Goal: Transaction & Acquisition: Purchase product/service

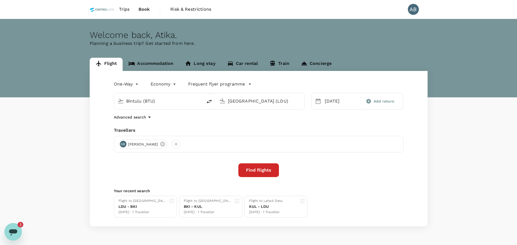
scroll to position [2110, 0]
click at [181, 175] on div "Find flights" at bounding box center [259, 170] width 290 height 14
click at [192, 165] on div "Find flights" at bounding box center [259, 170] width 290 height 14
click at [340, 80] on div "One-Way oneway Economy economy Frequent flyer programme" at bounding box center [253, 82] width 301 height 11
click at [203, 130] on div "Travellers" at bounding box center [259, 130] width 290 height 7
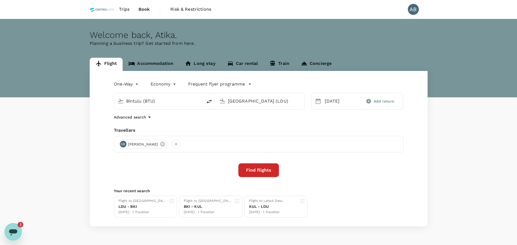
click at [212, 121] on div "One-Way oneway Economy economy Frequent flyer programme Bintulu (BTU) Lahad Dat…" at bounding box center [259, 148] width 338 height 155
click at [178, 123] on div "One-Way oneway Economy economy Frequent flyer programme Bintulu (BTU) Lahad Dat…" at bounding box center [259, 148] width 338 height 155
click at [402, 127] on div "Travellers" at bounding box center [259, 130] width 290 height 7
click at [212, 125] on div "One-Way oneway Economy economy Frequent flyer programme Bintulu (BTU) Lahad Dat…" at bounding box center [259, 148] width 338 height 155
click at [327, 35] on div "Welcome back , Atika ." at bounding box center [259, 35] width 338 height 10
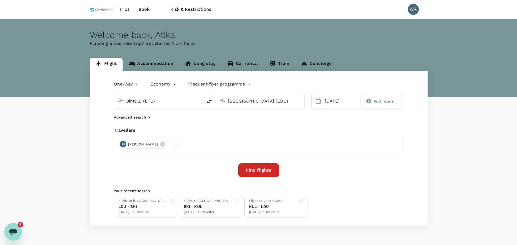
click at [264, 36] on div "Welcome back , Atika ." at bounding box center [259, 35] width 338 height 10
click at [160, 103] on input "Bintulu (BTU)" at bounding box center [158, 101] width 65 height 9
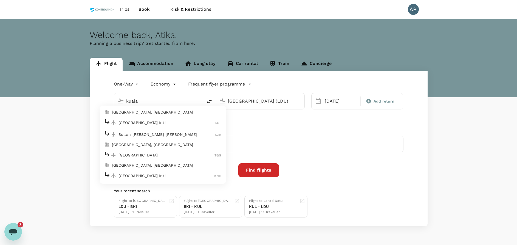
click at [142, 120] on p "[GEOGRAPHIC_DATA] Intl" at bounding box center [167, 122] width 97 height 5
type input "Kuala Lumpur Intl (KUL)"
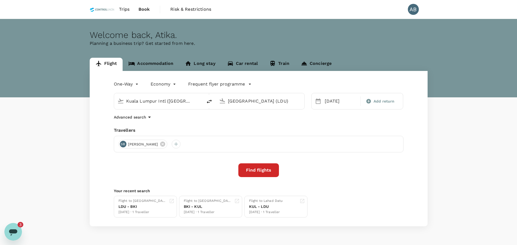
click at [265, 99] on input "Lahad Datu Airport (LDU)" at bounding box center [260, 101] width 65 height 9
click at [245, 123] on p "Tawau" at bounding box center [268, 122] width 96 height 5
type input "Tawau (TWU)"
click at [334, 179] on div "29" at bounding box center [333, 180] width 10 height 10
click at [263, 171] on button "Find flights" at bounding box center [258, 170] width 41 height 14
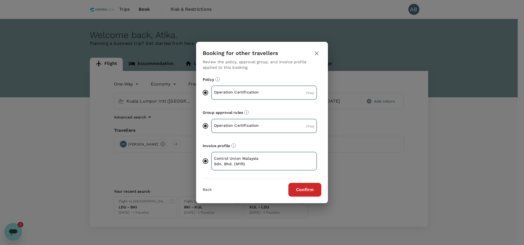
click at [313, 186] on button "Confirm" at bounding box center [304, 190] width 33 height 14
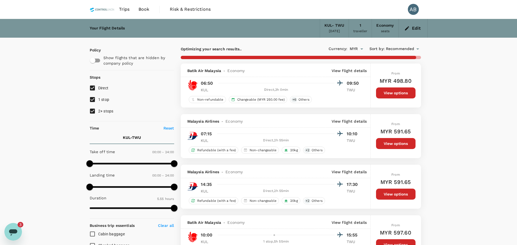
type input "1640"
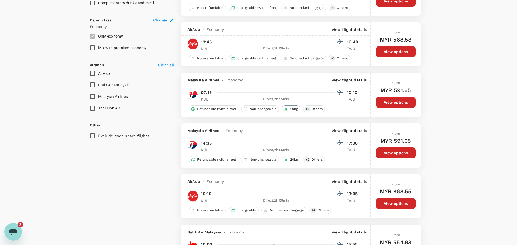
scroll to position [329, 0]
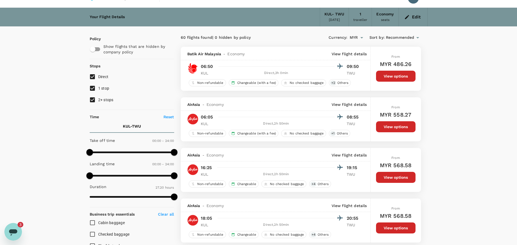
scroll to position [0, 0]
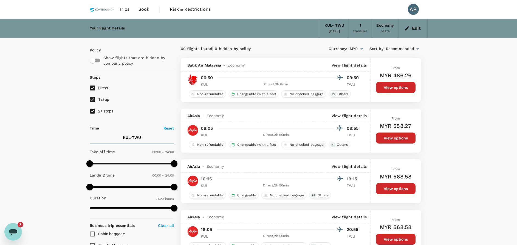
click at [92, 113] on input "2+ stops" at bounding box center [93, 111] width 12 height 12
checkbox input "false"
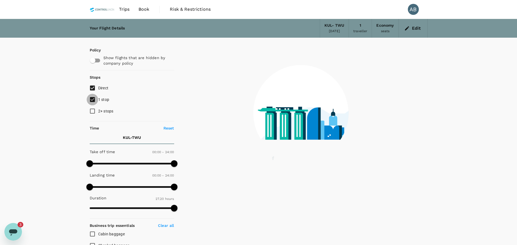
click at [91, 100] on input "1 stop" at bounding box center [93, 100] width 12 height 12
checkbox input "false"
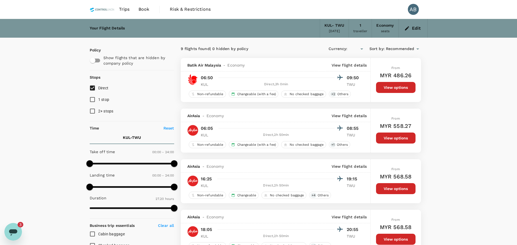
type input "MYR"
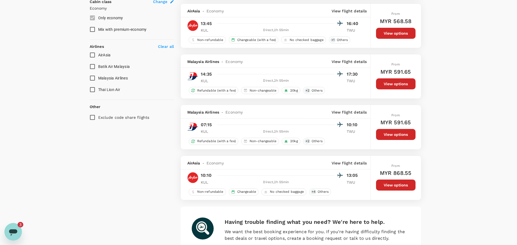
scroll to position [288, 0]
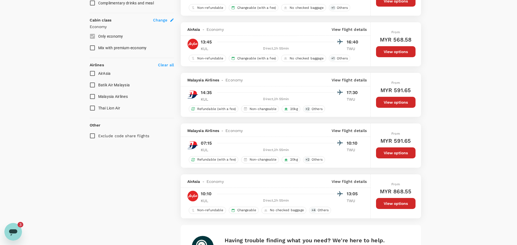
click at [441, 113] on div "Your Flight Details KUL - TWU 29 Sep 2025 1 traveller Economy seats Edit Policy…" at bounding box center [258, 23] width 517 height 584
click at [429, 98] on div "Policy Show flights that are hidden by company policy Stops Direct 1 stop 2+ st…" at bounding box center [258, 27] width 351 height 557
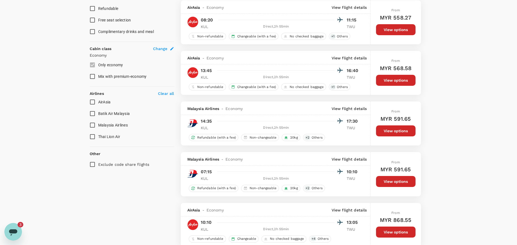
scroll to position [247, 0]
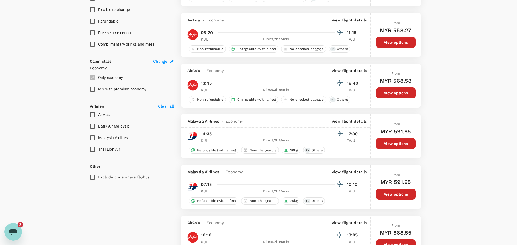
click at [221, 136] on div at bounding box center [279, 134] width 128 height 8
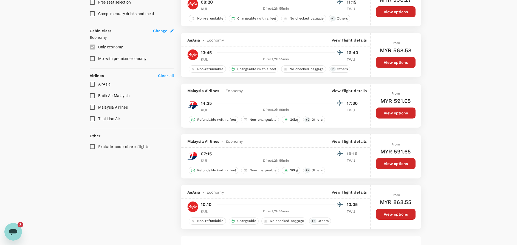
scroll to position [288, 0]
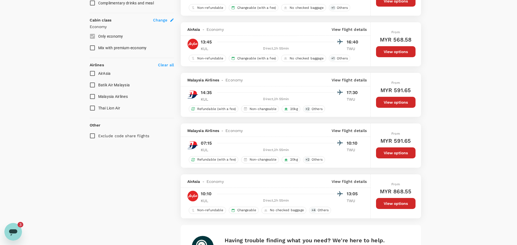
click at [221, 117] on div "9 flights found | 0 hidden by policy Currency : MYR Sort by : Recommended Batik…" at bounding box center [301, 28] width 254 height 544
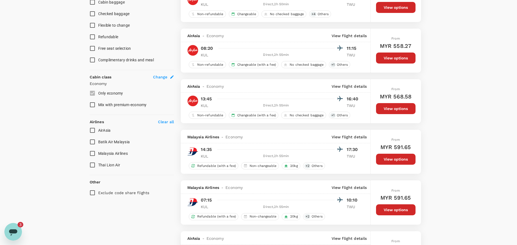
scroll to position [247, 0]
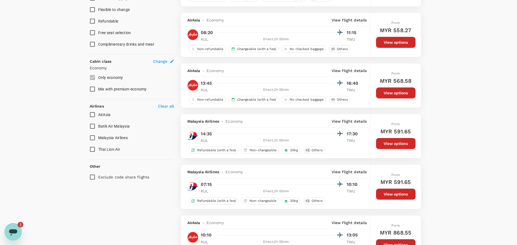
click at [251, 160] on div "9 flights found | 0 hidden by policy Currency : MYR Sort by : Recommended Batik…" at bounding box center [301, 69] width 254 height 544
click at [252, 159] on div "9 flights found | 0 hidden by policy Currency : MYR Sort by : Recommended Batik…" at bounding box center [301, 69] width 254 height 544
click at [263, 159] on div "9 flights found | 0 hidden by policy Currency : MYR Sort by : Recommended Batik…" at bounding box center [301, 69] width 254 height 544
click at [353, 70] on p "View flight details" at bounding box center [349, 70] width 35 height 5
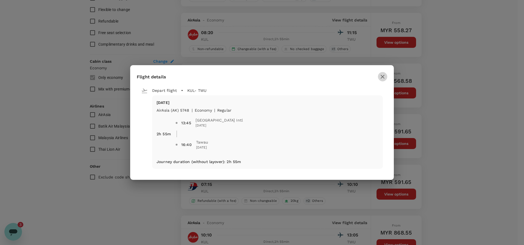
click at [382, 78] on icon "button" at bounding box center [382, 76] width 7 height 7
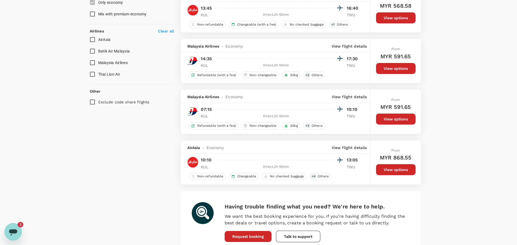
scroll to position [329, 0]
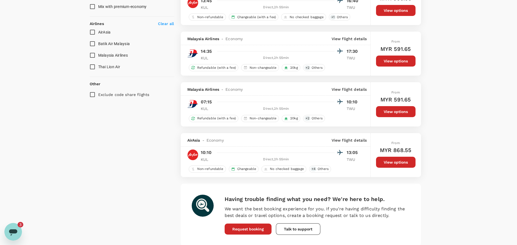
click at [323, 190] on div "Having trouble finding what you need? We're here to help. We want the best book…" at bounding box center [301, 214] width 240 height 62
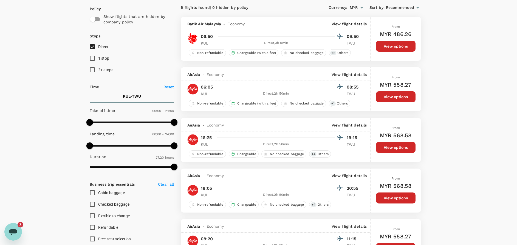
scroll to position [0, 0]
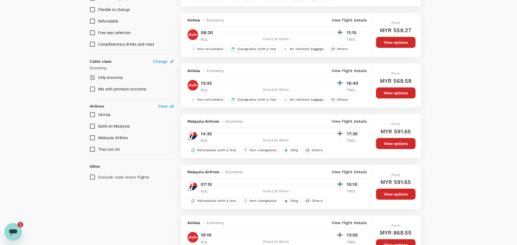
scroll to position [288, 0]
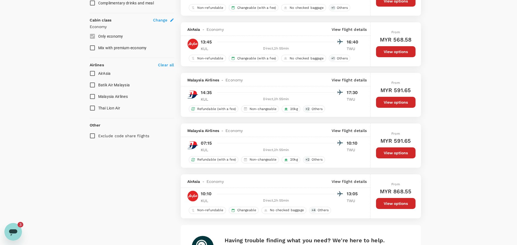
click at [265, 125] on div "Malaysia Airlines - Economy View flight details" at bounding box center [276, 129] width 190 height 13
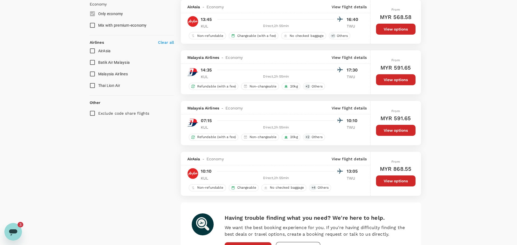
scroll to position [329, 0]
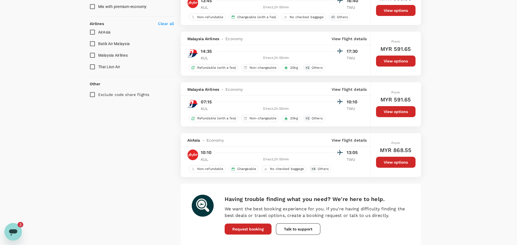
click at [311, 191] on div "Having trouble finding what you need? We're here to help. We want the best book…" at bounding box center [301, 214] width 240 height 62
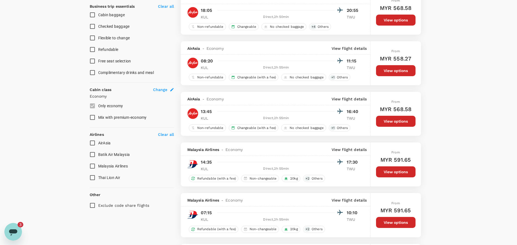
scroll to position [206, 0]
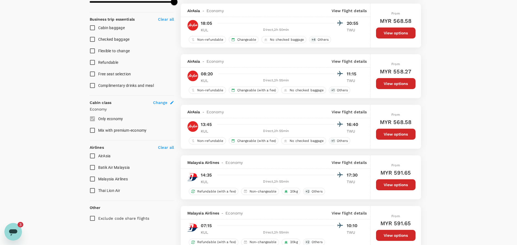
click at [273, 151] on div "9 flights found | 0 hidden by policy Currency : MYR Sort by : Recommended Batik…" at bounding box center [301, 110] width 254 height 544
click at [308, 152] on div "9 flights found | 0 hidden by policy Currency : MYR Sort by : Recommended Batik…" at bounding box center [301, 110] width 254 height 544
click at [365, 151] on div "9 flights found | 0 hidden by policy Currency : MYR Sort by : Recommended Batik…" at bounding box center [301, 110] width 254 height 544
click at [370, 150] on div "9 flights found | 0 hidden by policy Currency : MYR Sort by : Recommended Batik…" at bounding box center [301, 110] width 254 height 544
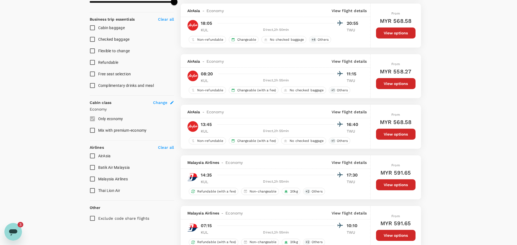
click at [426, 143] on div "9 flights found | 0 hidden by policy Currency : MYR Sort by : Recommended Batik…" at bounding box center [301, 110] width 254 height 544
click at [428, 143] on div "Policy Show flights that are hidden by company policy Stops Direct 1 stop 2+ st…" at bounding box center [258, 110] width 351 height 557
click at [372, 148] on div "From MYR 568.58 View options" at bounding box center [396, 127] width 50 height 44
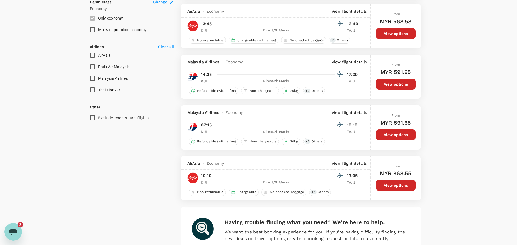
scroll to position [288, 0]
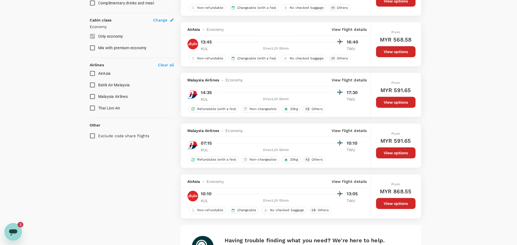
click at [354, 169] on div "9 flights found | 0 hidden by policy Currency : MYR Sort by : Recommended Batik…" at bounding box center [301, 28] width 254 height 544
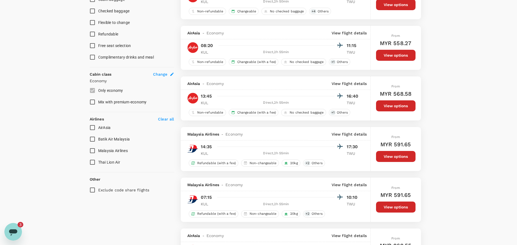
scroll to position [247, 0]
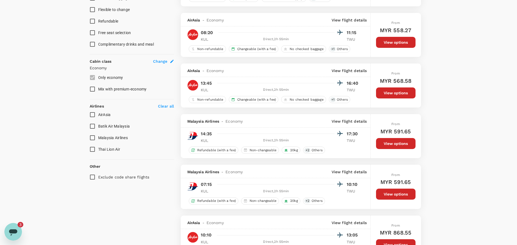
click at [343, 158] on div "9 flights found | 0 hidden by policy Currency : MYR Sort by : Recommended Batik…" at bounding box center [301, 69] width 254 height 544
click at [266, 159] on div "9 flights found | 0 hidden by policy Currency : MYR Sort by : Recommended Batik…" at bounding box center [301, 69] width 254 height 544
click at [291, 161] on div "9 flights found | 0 hidden by policy Currency : MYR Sort by : Recommended Batik…" at bounding box center [301, 69] width 254 height 544
click at [419, 154] on div "From MYR 591.65 View options" at bounding box center [396, 136] width 50 height 44
click at [417, 157] on div "From MYR 591.65 View options" at bounding box center [396, 136] width 50 height 44
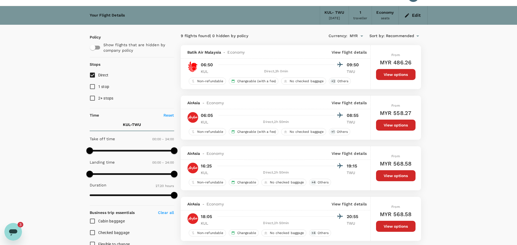
scroll to position [0, 0]
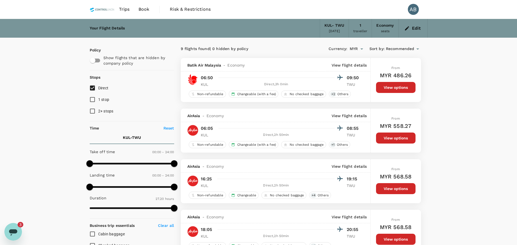
click at [293, 45] on div "9 flights found | 0 hidden by policy Currency : MYR Sort by : Recommended" at bounding box center [301, 48] width 240 height 9
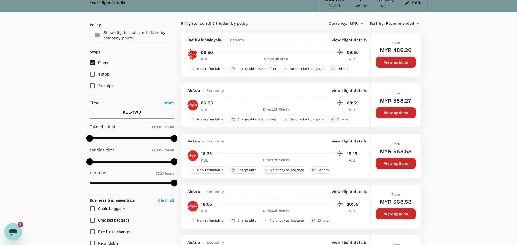
scroll to position [41, 0]
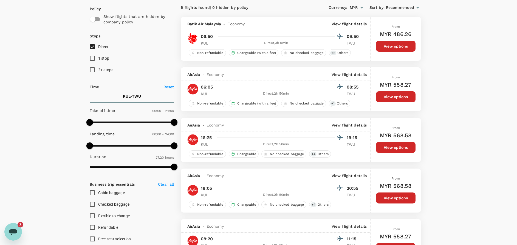
click at [16, 231] on icon "Open messaging window, 3 unread messages" at bounding box center [13, 232] width 8 height 7
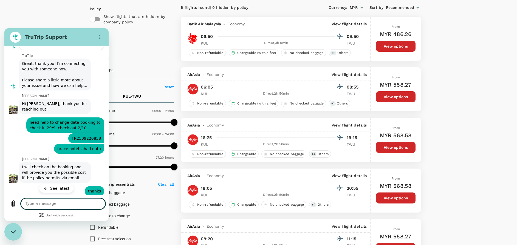
scroll to position [2143, 0]
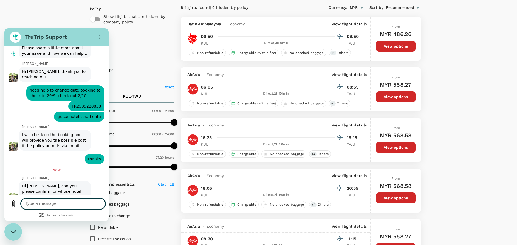
click at [35, 204] on textarea at bounding box center [63, 203] width 85 height 11
type textarea "this booking is for Mohamad Ali"
click at [100, 204] on icon "Send message" at bounding box center [100, 203] width 7 height 7
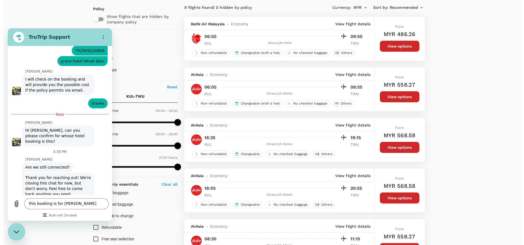
scroll to position [2240, 0]
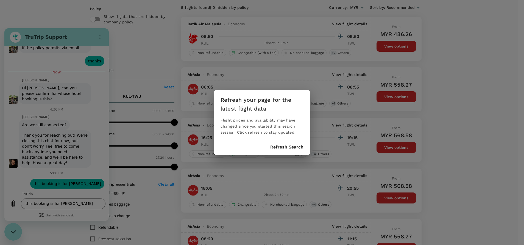
click at [290, 147] on button "Refresh Search" at bounding box center [286, 146] width 33 height 5
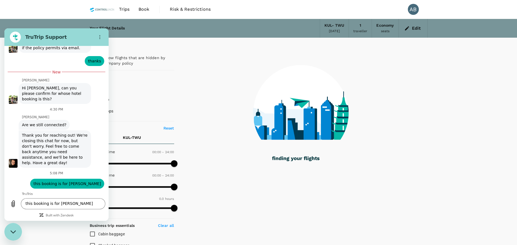
click at [15, 230] on icon "Close messaging window" at bounding box center [13, 232] width 6 height 4
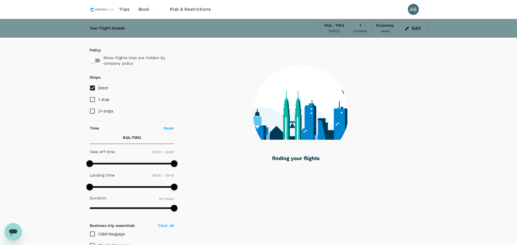
type input "355"
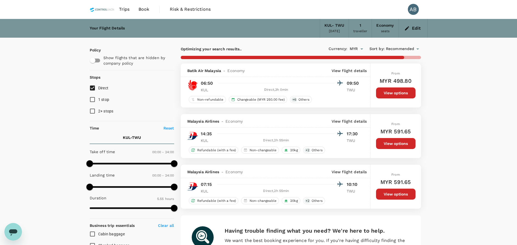
click at [408, 29] on icon "button" at bounding box center [407, 28] width 5 height 5
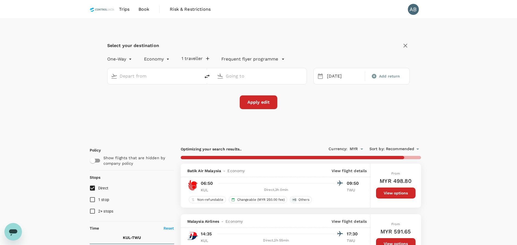
type input "Kuala Lumpur Intl ([GEOGRAPHIC_DATA])"
type input "Tawau (TWU)"
click at [170, 109] on div "Apply edit" at bounding box center [258, 102] width 303 height 14
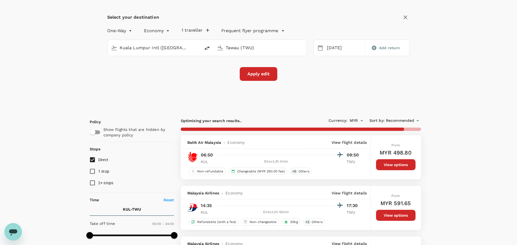
scroll to position [41, 0]
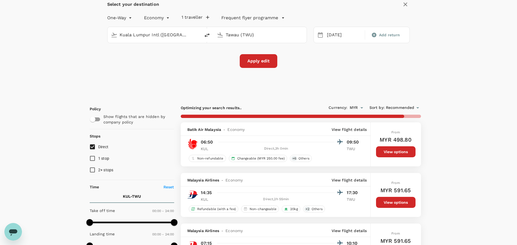
click at [360, 69] on div "Select your destination One-Way oneway Economy economy 1 traveller Frequent fly…" at bounding box center [259, 37] width 338 height 119
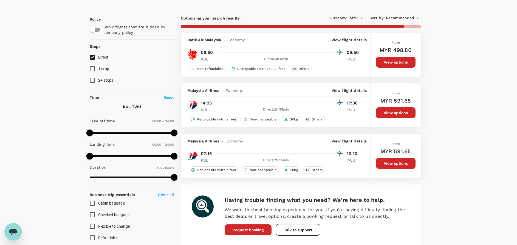
type input "1640"
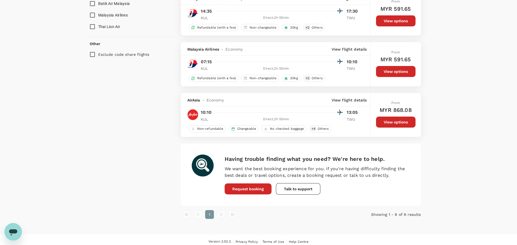
scroll to position [473, 0]
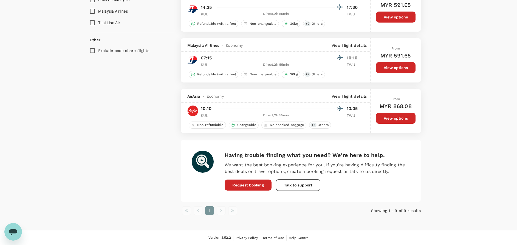
click at [264, 145] on div "Having trouble finding what you need? We're here to help. We want the best book…" at bounding box center [301, 170] width 240 height 62
click at [394, 152] on h6 "Having trouble finding what you need? We're here to help." at bounding box center [318, 154] width 186 height 9
click at [341, 150] on div "Having trouble finding what you need? We're here to help. We want the best book…" at bounding box center [301, 170] width 240 height 62
drag, startPoint x: 398, startPoint y: 120, endPoint x: 431, endPoint y: 117, distance: 33.1
click at [399, 119] on button "View options" at bounding box center [396, 118] width 40 height 11
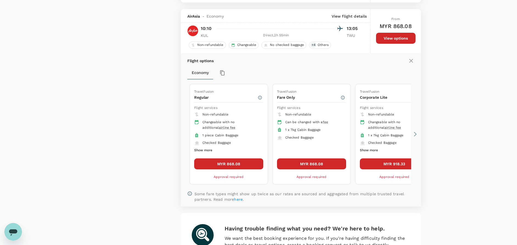
scroll to position [562, 0]
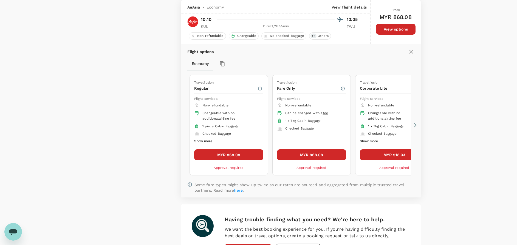
click at [241, 153] on button "MYR 868.08" at bounding box center [228, 154] width 69 height 11
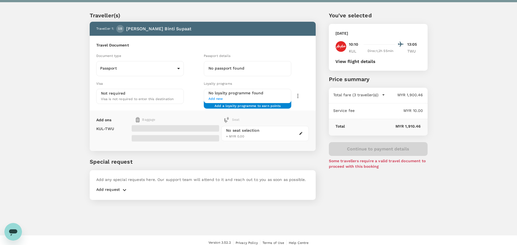
scroll to position [15, 0]
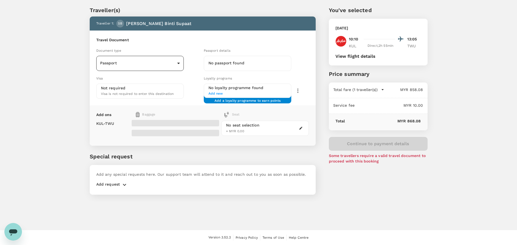
click at [137, 67] on body "Back to flight results Flight review Traveller(s) Traveller 1 : SB Syahira Nadi…" at bounding box center [258, 114] width 517 height 259
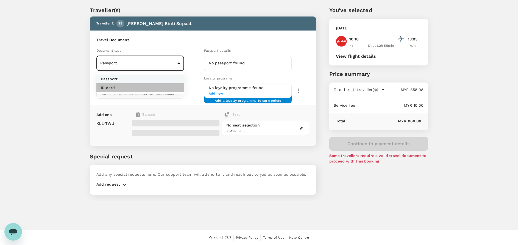
click at [118, 88] on li "ID card" at bounding box center [140, 87] width 88 height 9
type input "Id card"
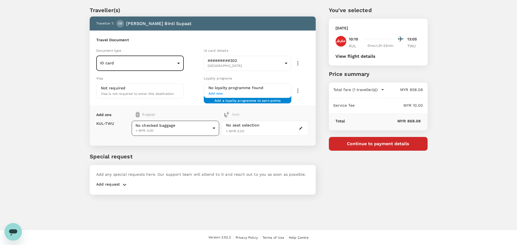
click at [186, 131] on body "Back to flight results Flight review Traveller(s) Traveller 1 : SB Syahira Nadi…" at bounding box center [258, 114] width 517 height 259
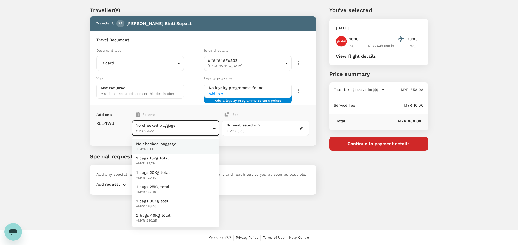
click at [157, 168] on li "1 bags 20Kg total +MYR 129.50" at bounding box center [176, 175] width 88 height 14
type input "2 - 129.5"
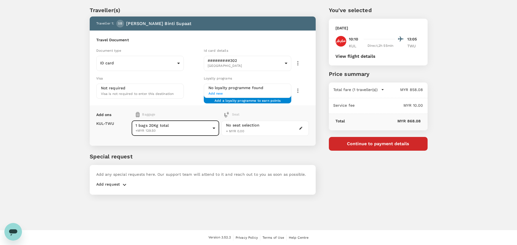
click at [243, 150] on div "Traveller(s) Traveller 1 : SB Syahira Nadia Binti Supaat Travel Document Docume…" at bounding box center [196, 97] width 239 height 208
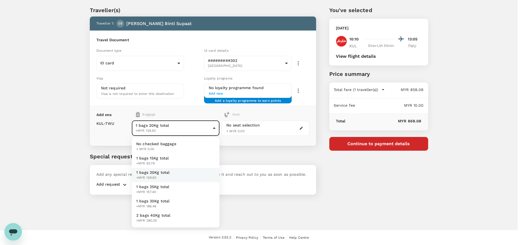
click at [189, 123] on body "Back to flight results Flight review Traveller(s) Traveller 1 : SB Syahira Nadi…" at bounding box center [262, 114] width 524 height 259
click at [163, 175] on span "+MYR 129.50" at bounding box center [152, 177] width 33 height 5
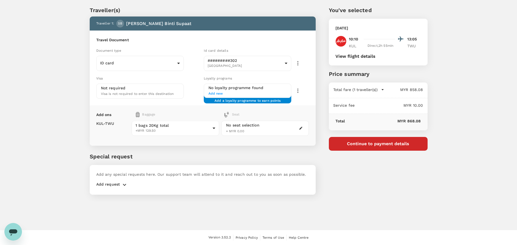
click at [184, 145] on div "Add ons Baggage Seat KUL - TWU 1 bags 20Kg total +MYR 129.50 2 - 129.5 ​ No sea…" at bounding box center [203, 125] width 226 height 40
click at [237, 147] on div "Traveller(s) Traveller 1 : SB Syahira Nadia Binti Supaat Travel Document Docume…" at bounding box center [196, 97] width 239 height 208
click at [179, 153] on p "Special request" at bounding box center [203, 156] width 226 height 8
click at [418, 114] on div "Total MYR 868.08" at bounding box center [378, 122] width 99 height 16
click at [277, 139] on div "Add ons Baggage Seat KUL - TWU 1 bags 20Kg total +MYR 129.50 2 - 129.5 ​ No sea…" at bounding box center [203, 125] width 226 height 40
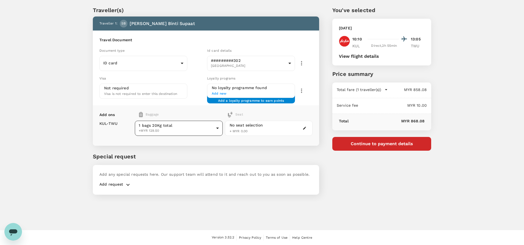
click at [189, 128] on body "Back to flight results Flight review Traveller(s) Traveller 1 : SB Syahira Nadi…" at bounding box center [262, 114] width 524 height 259
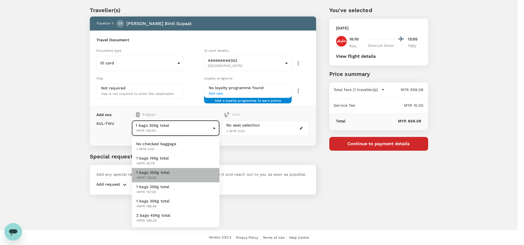
click at [157, 171] on span "1 bags 20Kg total" at bounding box center [152, 171] width 33 height 5
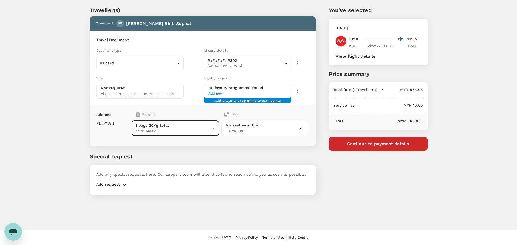
click at [200, 144] on div "Add ons Baggage Seat KUL - TWU 1 bags 20Kg total +MYR 129.50 2 - 129.5 ​ No sea…" at bounding box center [203, 125] width 226 height 40
click at [311, 153] on p "Special request" at bounding box center [203, 156] width 226 height 8
click at [383, 170] on div "You've selected Monday, 29 Sep 2025 10:10 13:05 KUL Direct , 2h 55min TWU View …" at bounding box center [372, 97] width 112 height 208
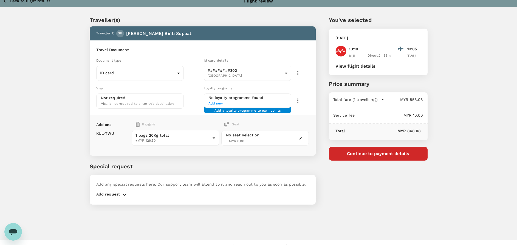
scroll to position [0, 0]
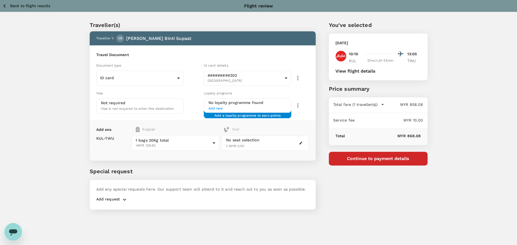
click at [6, 3] on icon "button" at bounding box center [4, 5] width 7 height 7
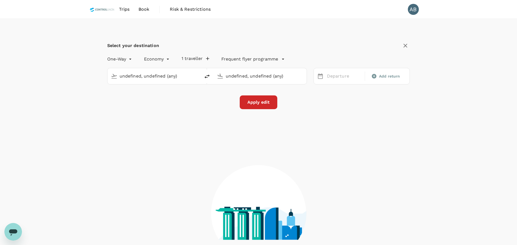
type input "Kuala Lumpur Intl (KUL)"
type input "Tawau (TWU)"
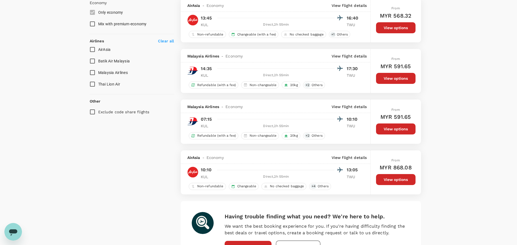
scroll to position [329, 0]
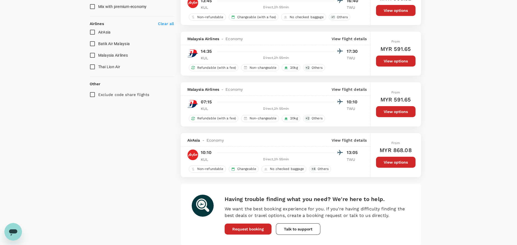
drag, startPoint x: 309, startPoint y: 187, endPoint x: 285, endPoint y: 188, distance: 24.5
click at [309, 187] on div "Having trouble finding what you need? We're here to help. We want the best book…" at bounding box center [301, 214] width 240 height 62
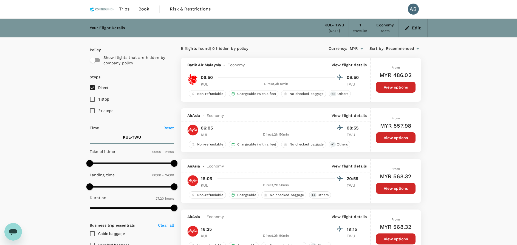
scroll to position [0, 0]
click at [292, 49] on div "9 flights found | 0 hidden by policy" at bounding box center [241, 49] width 120 height 6
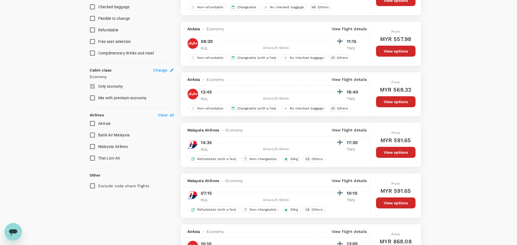
scroll to position [288, 0]
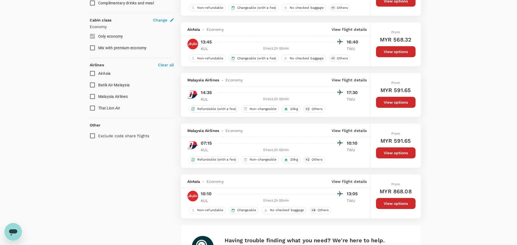
click at [136, 180] on div "Policy Show flights that are hidden by company policy Stops Direct 1 stop 2+ st…" at bounding box center [132, 27] width 85 height 557
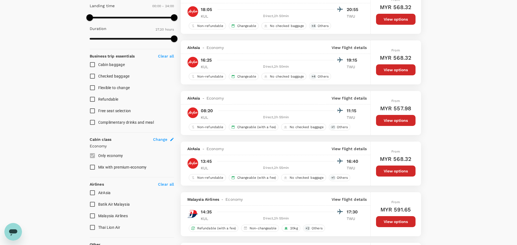
scroll to position [165, 0]
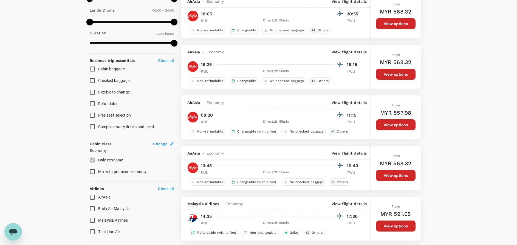
click at [452, 128] on div "Your Flight Details KUL - TWU 29 Sep 2025 1 traveller Economy seats Edit Policy…" at bounding box center [258, 146] width 517 height 584
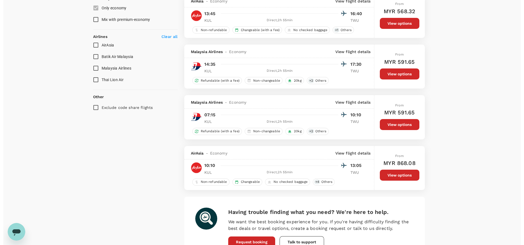
scroll to position [329, 0]
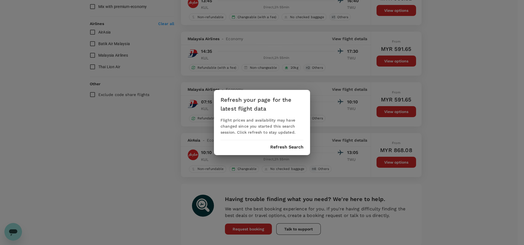
click at [288, 146] on button "Refresh Search" at bounding box center [286, 146] width 33 height 5
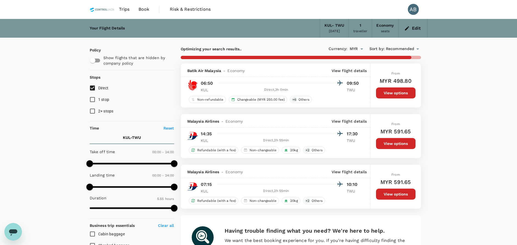
type input "1640"
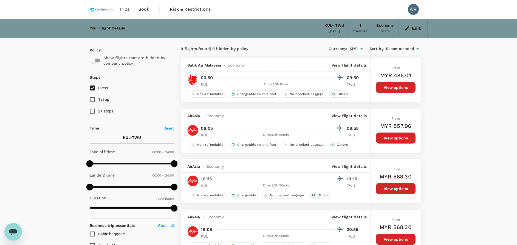
click at [406, 27] on icon "button" at bounding box center [407, 28] width 5 height 5
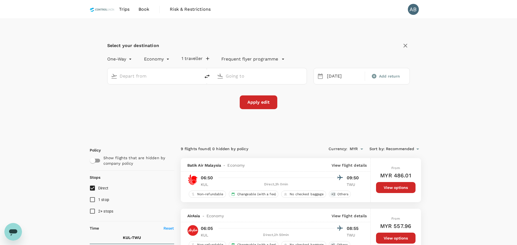
type input "Kuala Lumpur Intl (KUL)"
type input "Tawau (TWU)"
click at [205, 59] on icon "button" at bounding box center [207, 58] width 5 height 5
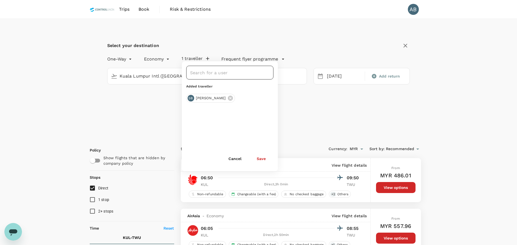
click at [207, 75] on input "text" at bounding box center [226, 72] width 74 height 10
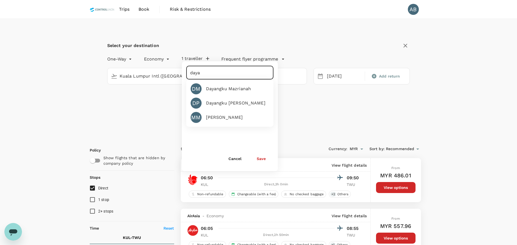
click at [206, 86] on div "Dayangku Mazrianah" at bounding box center [228, 88] width 45 height 7
type input "Dayangku Mazrianah"
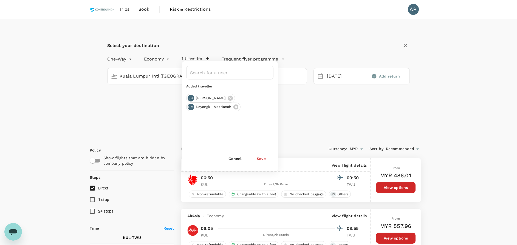
type input "Dayangku Mazrianah"
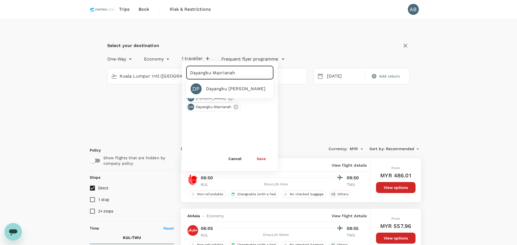
drag, startPoint x: 246, startPoint y: 75, endPoint x: 186, endPoint y: 70, distance: 60.3
click at [186, 70] on div "Dayangku Mazrianah ​ DP Dayangku Mazrianah Pengiran Mahmuddin Added traveller S…" at bounding box center [230, 116] width 96 height 110
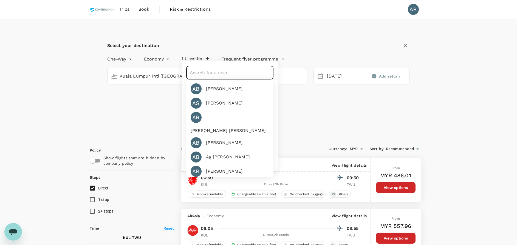
click at [206, 71] on input "text" at bounding box center [226, 72] width 74 height 10
click at [201, 73] on input "text" at bounding box center [226, 72] width 74 height 10
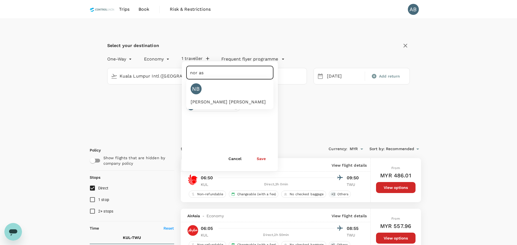
click at [211, 99] on div "Nor Ashikin Shafinaz Binti Whayab" at bounding box center [228, 102] width 75 height 7
type input "Nor Ashikin Shafinaz Binti Whayab"
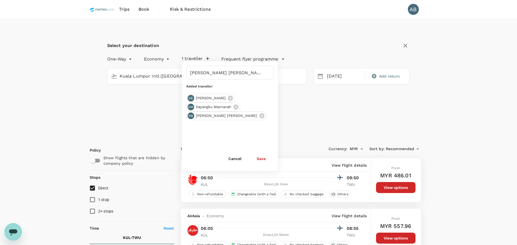
click at [233, 140] on div "SB Syahira Nadia Binti Supaat DM Dayangku Mazrianah NB Nor Ashikin Shafinaz Bin…" at bounding box center [229, 121] width 87 height 55
click at [261, 158] on button "Save" at bounding box center [261, 158] width 24 height 11
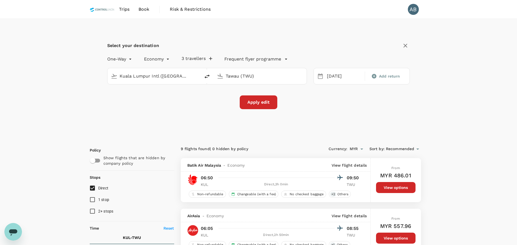
click at [213, 106] on div "Apply edit" at bounding box center [258, 102] width 303 height 14
drag, startPoint x: 369, startPoint y: 111, endPoint x: 361, endPoint y: 102, distance: 11.1
click at [363, 105] on div "Select your destination One-Way oneway Economy economy 3 travellers Frequent fl…" at bounding box center [259, 78] width 338 height 119
click at [260, 103] on button "Apply edit" at bounding box center [259, 102] width 38 height 14
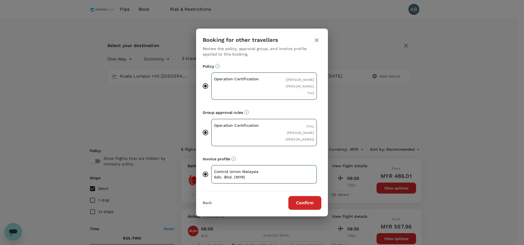
click at [307, 198] on button "Confirm" at bounding box center [304, 203] width 33 height 14
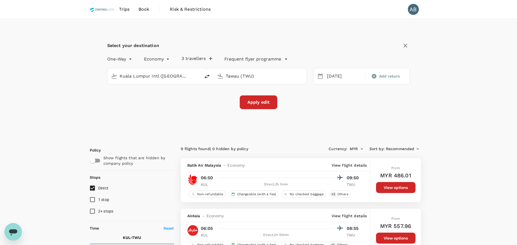
checkbox input "false"
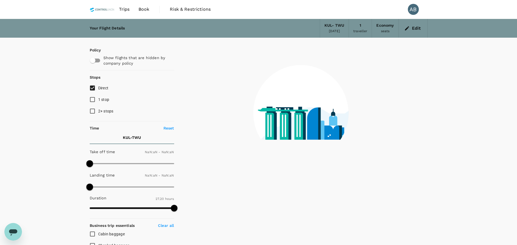
type input "1440"
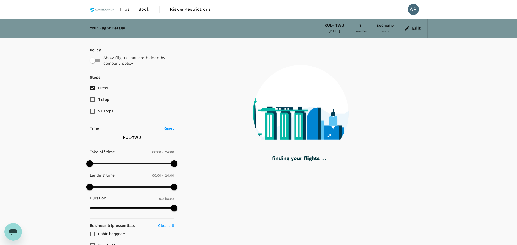
type input "355"
checkbox input "true"
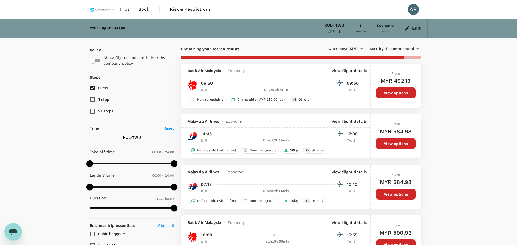
type input "1640"
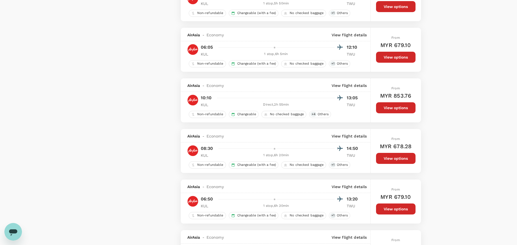
scroll to position [700, 0]
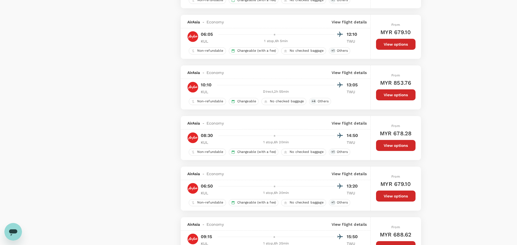
click at [401, 96] on button "View options" at bounding box center [396, 94] width 40 height 11
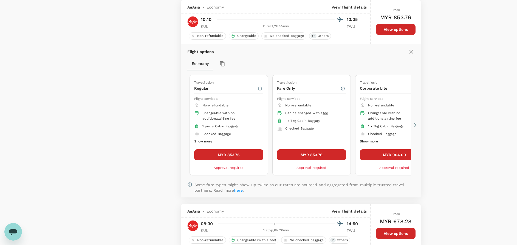
click at [225, 155] on button "MYR 853.76" at bounding box center [228, 154] width 69 height 11
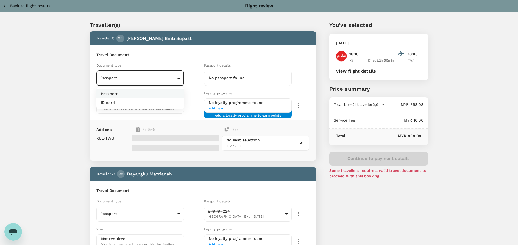
click at [122, 100] on li "ID card" at bounding box center [140, 102] width 88 height 9
type input "Id card"
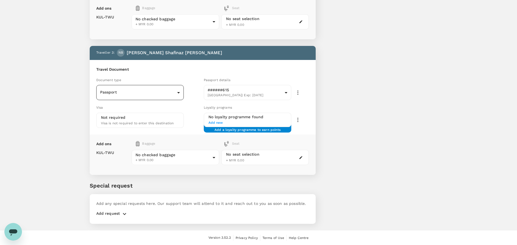
scroll to position [257, 0]
click at [125, 211] on icon "button" at bounding box center [124, 213] width 7 height 7
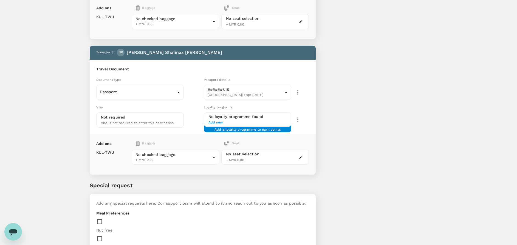
click at [105, 232] on input "checkbox" at bounding box center [100, 238] width 9 height 12
checkbox input "true"
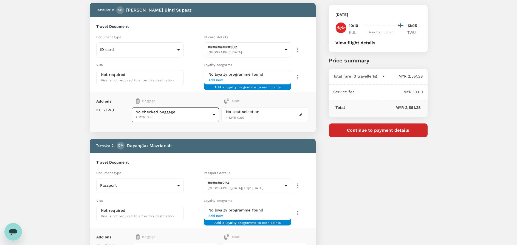
scroll to position [41, 0]
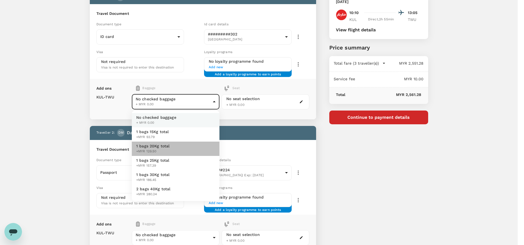
click at [153, 144] on span "1 bags 20Kg total" at bounding box center [152, 145] width 33 height 5
type input "2 - 129.5"
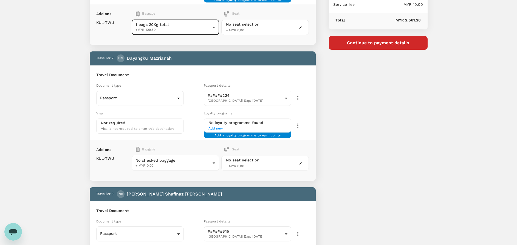
scroll to position [123, 0]
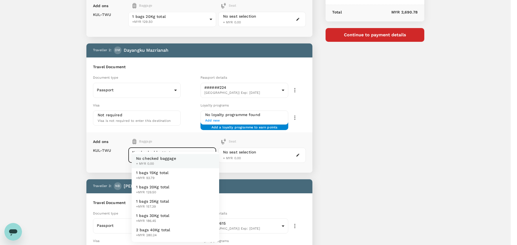
click at [153, 155] on body "Back to flight results Flight review Traveller(s) Traveller 1 : SB Syahira Nadi…" at bounding box center [258, 215] width 517 height 676
click at [152, 187] on span "1 bags 20Kg total" at bounding box center [152, 186] width 33 height 5
type input "2 - 129.5"
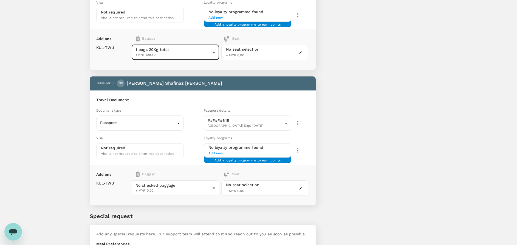
scroll to position [247, 0]
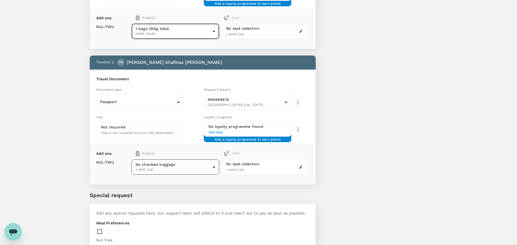
click at [162, 168] on body "Back to flight results Flight review Traveller(s) Traveller 1 : SB Syahira Nadi…" at bounding box center [258, 91] width 517 height 676
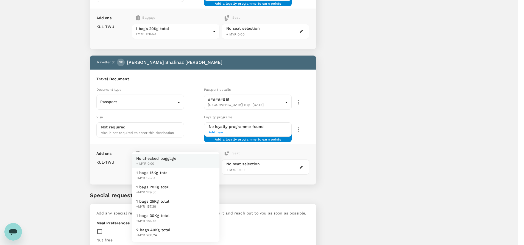
click at [165, 187] on span "1 bags 20Kg total" at bounding box center [152, 186] width 33 height 5
type input "2 - 129.5"
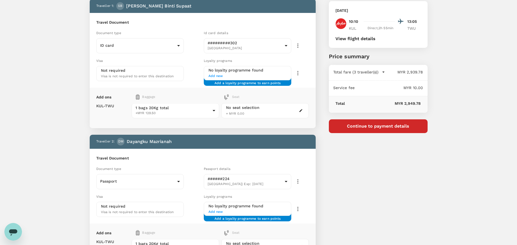
scroll to position [0, 0]
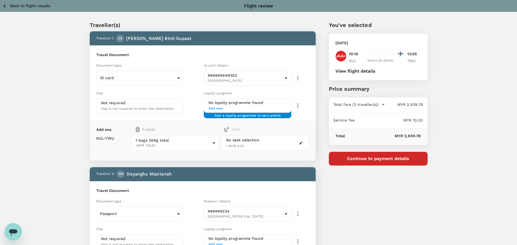
click at [184, 53] on h6 "Travel Document" at bounding box center [202, 55] width 213 height 6
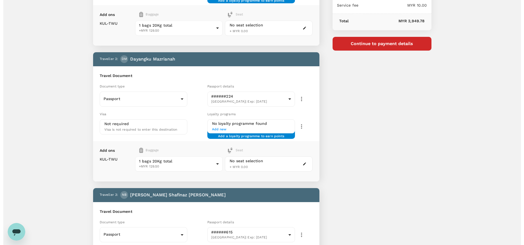
scroll to position [41, 0]
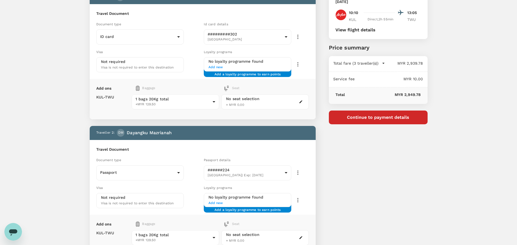
click at [376, 119] on button "Continue to payment details" at bounding box center [378, 117] width 99 height 14
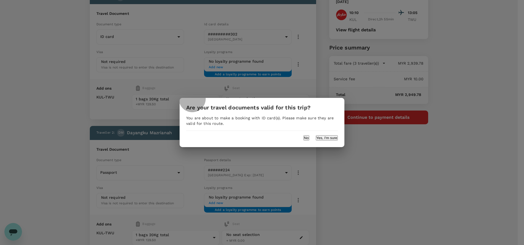
click at [327, 136] on button "Yes, I'm sure" at bounding box center [327, 137] width 22 height 5
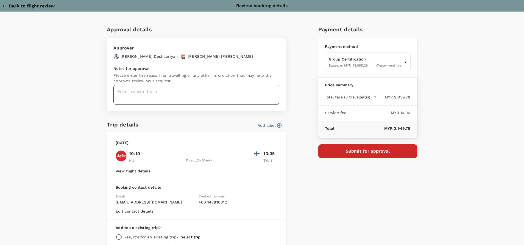
click at [125, 93] on textarea at bounding box center [196, 95] width 166 height 20
click at [121, 91] on textarea at bounding box center [196, 95] width 166 height 20
paste textarea "Hi @Hariz / @Chathuranga, Requesting your approval for the accommodation below:…"
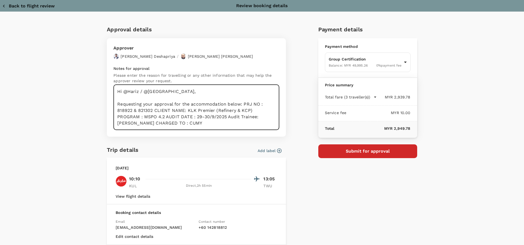
click at [241, 104] on textarea "Hi @Hariz / @Chathuranga, Requesting your approval for the accommodation below:…" at bounding box center [196, 107] width 166 height 45
click at [172, 110] on textarea "Hi @Hariz / @Chathuranga, Requesting your approval for the accommodation below:…" at bounding box center [196, 107] width 166 height 45
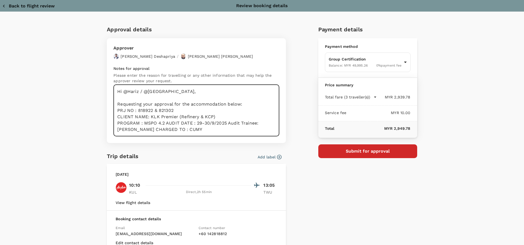
click at [141, 122] on textarea "Hi @Hariz / @Chathuranga, Requesting your approval for the accommodation below:…" at bounding box center [196, 111] width 166 height 52
click at [191, 123] on textarea "Hi @Hariz / @Chathuranga, Requesting your approval for the accommodation below:…" at bounding box center [196, 111] width 166 height 52
click at [220, 121] on textarea "Hi @Hariz / @Chathuranga, Requesting your approval for the accommodation below:…" at bounding box center [196, 111] width 166 height 52
click at [175, 128] on textarea "Hi @Hariz / @Chathuranga, Requesting your approval for the accommodation below:…" at bounding box center [196, 111] width 166 height 52
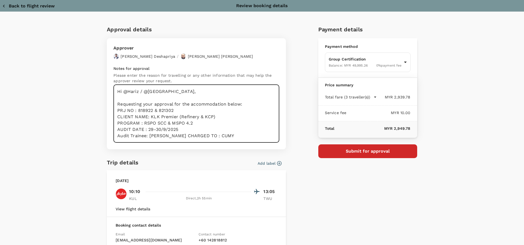
drag, startPoint x: 143, startPoint y: 135, endPoint x: 128, endPoint y: 136, distance: 14.9
click at [128, 136] on textarea "Hi @Hariz / @Chathuranga, Requesting your approval for the accommodation below:…" at bounding box center [196, 114] width 166 height 58
click at [140, 136] on textarea "Hi @Hariz / @Chathuranga, Requesting your approval for the accommodation below:…" at bounding box center [196, 114] width 166 height 58
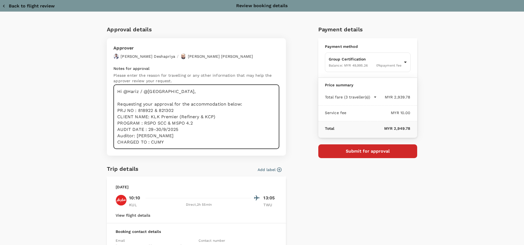
click at [161, 141] on textarea "Hi @Hariz / @Chathuranga, Requesting your approval for the accommodation below:…" at bounding box center [196, 117] width 166 height 64
click at [144, 134] on textarea "Hi @Hariz / @Chathuranga, Requesting your approval for the accommodation below:…" at bounding box center [196, 117] width 166 height 64
click at [170, 142] on textarea "Hi @Hariz / @Chathuranga, Requesting your approval for the accommodation below:…" at bounding box center [196, 117] width 166 height 64
click at [149, 129] on textarea "Hi @Hariz / @Chathuranga, Requesting your approval for the accommodation below:…" at bounding box center [196, 117] width 166 height 64
click at [175, 129] on textarea "Hi @Hariz / @Chathuranga, Requesting your approval for the accommodation below:…" at bounding box center [196, 117] width 166 height 64
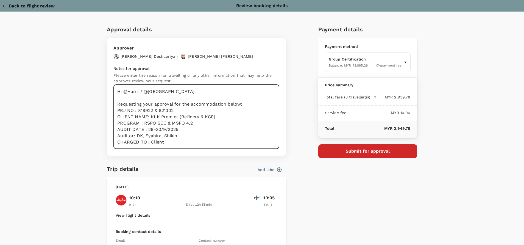
click at [173, 144] on textarea "Hi @Hariz / @Chathuranga, Requesting your approval for the accommodation below:…" at bounding box center [196, 117] width 166 height 64
click at [170, 141] on textarea "Hi @Hariz / @Chathuranga, Requesting your approval for the accommodation below:…" at bounding box center [196, 117] width 166 height 64
drag, startPoint x: 158, startPoint y: 129, endPoint x: 145, endPoint y: 130, distance: 13.2
click at [145, 130] on textarea "Hi @Hariz / @Chathuranga, Requesting your approval for the accommodation below:…" at bounding box center [196, 117] width 166 height 64
click at [180, 138] on textarea "Hi @Hariz / @Chathuranga, Requesting your approval for the accommodation below:…" at bounding box center [196, 117] width 166 height 64
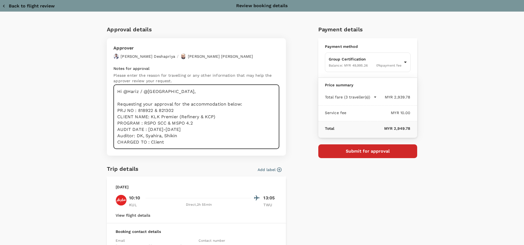
drag, startPoint x: 179, startPoint y: 128, endPoint x: 167, endPoint y: 129, distance: 12.9
click at [167, 129] on textarea "Hi @Hariz / @Chathuranga, Requesting your approval for the accommodation below:…" at bounding box center [196, 117] width 166 height 64
drag, startPoint x: 191, startPoint y: 120, endPoint x: 195, endPoint y: 122, distance: 4.9
click at [192, 121] on textarea "Hi @Hariz / @Chathuranga, Requesting your approval for the accommodation below:…" at bounding box center [196, 117] width 166 height 64
drag, startPoint x: 165, startPoint y: 143, endPoint x: 113, endPoint y: 93, distance: 72.8
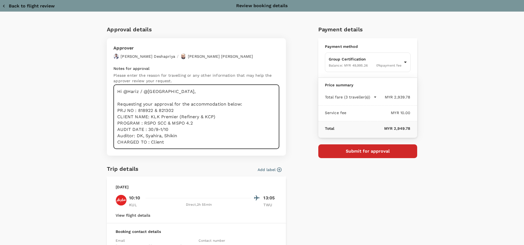
click at [113, 90] on textarea "Hi @Hariz / @Chathuranga, Requesting your approval for the accommodation below:…" at bounding box center [196, 117] width 166 height 64
type textarea "Hi @Hariz / @Chathuranga, Requesting your approval for the accommodation below:…"
click at [224, 136] on textarea "Hi @Hariz / @Chathuranga, Requesting your approval for the accommodation below:…" at bounding box center [196, 117] width 166 height 64
click at [196, 134] on textarea "Hi @Hariz / @Chathuranga, Requesting your approval for the accommodation below:…" at bounding box center [196, 117] width 166 height 64
click at [374, 152] on button "Submit for approval" at bounding box center [367, 151] width 99 height 14
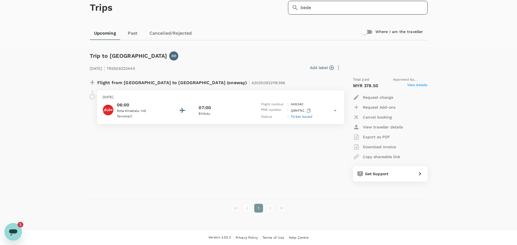
scroll to position [2312, 0]
click at [322, 10] on input "bede" at bounding box center [364, 8] width 127 height 14
type input "b"
type input "raouf"
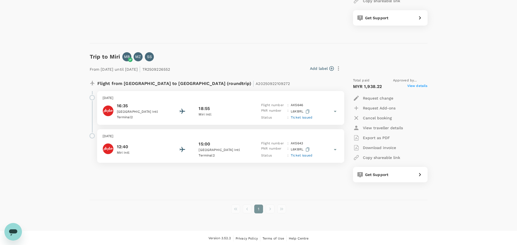
scroll to position [187, 0]
click at [156, 181] on div "Flight from Malaysia to Malaysia (roundtrip) | A20250922109272 Sunday, 28 Sep 2…" at bounding box center [213, 128] width 257 height 113
click at [299, 172] on div "Flight from Malaysia to Malaysia (roundtrip) | A20250922109272 Sunday, 28 Sep 2…" at bounding box center [213, 128] width 257 height 113
click at [376, 136] on p "Export as PDF" at bounding box center [376, 136] width 27 height 5
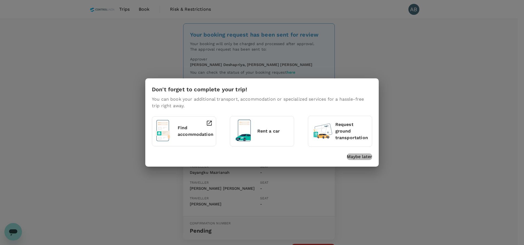
drag, startPoint x: 357, startPoint y: 154, endPoint x: 362, endPoint y: 150, distance: 6.6
click at [357, 154] on p "Maybe later" at bounding box center [359, 156] width 25 height 7
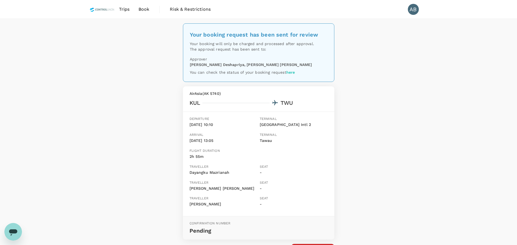
click at [402, 123] on div "Your booking request has been sent for review Your booking will only be charged…" at bounding box center [258, 147] width 517 height 256
click at [142, 9] on span "Book" at bounding box center [144, 9] width 11 height 7
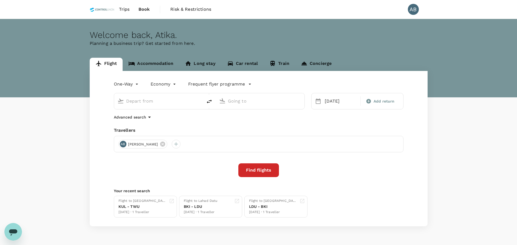
type input "Kuala Lumpur Intl (KUL)"
type input "Tawau (TWU)"
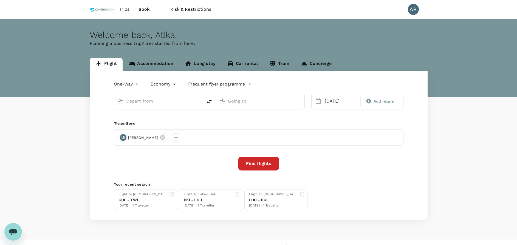
type input "Kuala Lumpur Intl (KUL)"
type input "Tawau (TWU)"
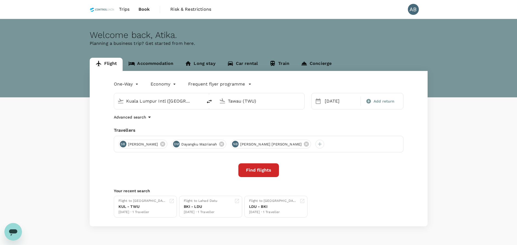
click at [222, 125] on div "One-Way oneway Economy economy Frequent flyer programme Kuala Lumpur Intl (KUL)…" at bounding box center [259, 148] width 338 height 155
click at [223, 129] on div "Travellers" at bounding box center [259, 130] width 290 height 7
drag, startPoint x: 166, startPoint y: 120, endPoint x: 170, endPoint y: 116, distance: 5.2
click at [166, 119] on div "Advanced search" at bounding box center [259, 117] width 290 height 7
click at [174, 101] on input "Kuala Lumpur Intl (KUL)" at bounding box center [158, 101] width 65 height 9
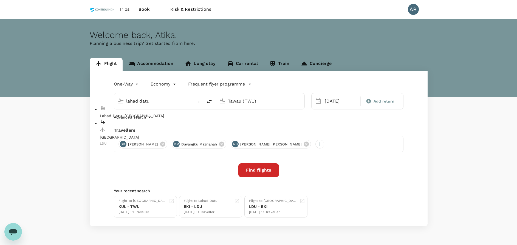
click at [155, 134] on p "Lahad Datu Airport" at bounding box center [163, 136] width 126 height 5
type input "Lahad Datu Airport (LDU)"
click at [270, 99] on input "Tawau (TWU)" at bounding box center [260, 101] width 65 height 9
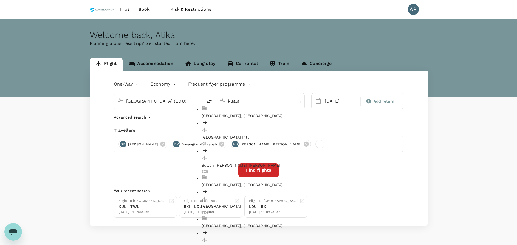
click at [252, 134] on p "[GEOGRAPHIC_DATA] Intl" at bounding box center [265, 136] width 126 height 5
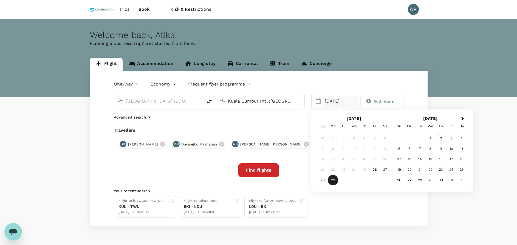
type input "Kuala Lumpur Intl (KUL)"
click at [443, 136] on div "2" at bounding box center [441, 138] width 10 height 10
click at [268, 122] on div "One-Way oneway Economy economy Frequent flyer programme Lahad Datu Airport (LDU…" at bounding box center [259, 148] width 338 height 155
click at [225, 143] on icon at bounding box center [222, 144] width 6 height 6
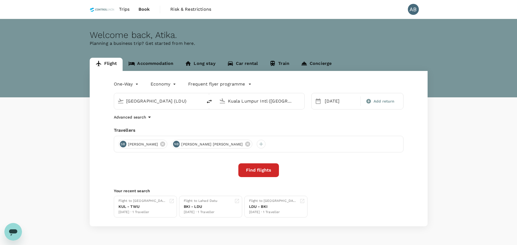
click at [234, 122] on div "One-Way oneway Economy economy Frequent flyer programme Lahad Datu Airport (LDU…" at bounding box center [259, 148] width 338 height 155
click at [262, 171] on button "Find flights" at bounding box center [258, 170] width 41 height 14
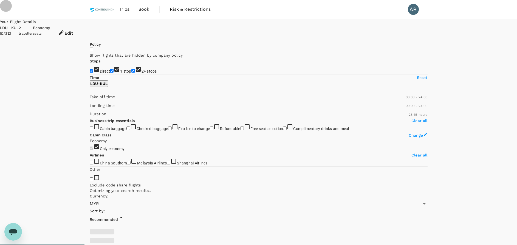
click at [131, 72] on input "2+ stops" at bounding box center [133, 71] width 4 height 4
checkbox input "false"
click at [110, 72] on input "1 stop" at bounding box center [112, 71] width 4 height 4
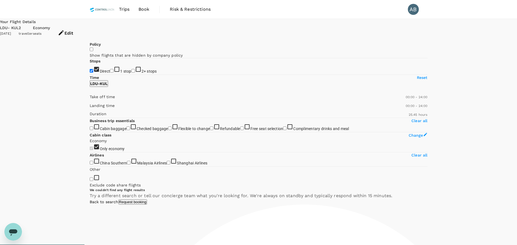
click at [110, 72] on input "1 stop" at bounding box center [112, 71] width 4 height 4
checkbox input "true"
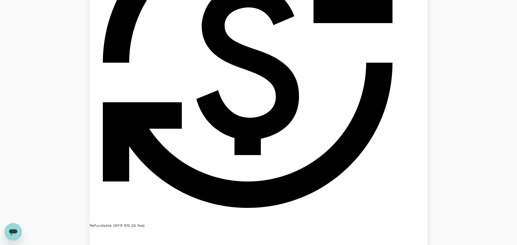
scroll to position [412, 0]
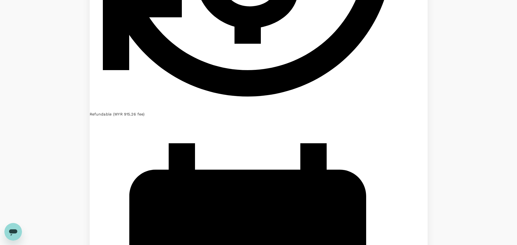
scroll to position [513, 0]
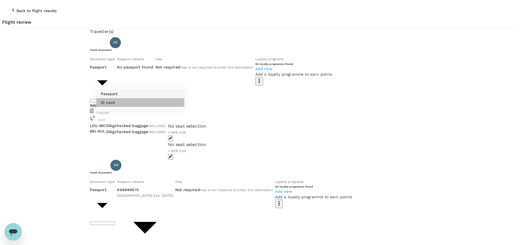
click at [122, 101] on li "ID card" at bounding box center [140, 102] width 88 height 9
type input "Id card"
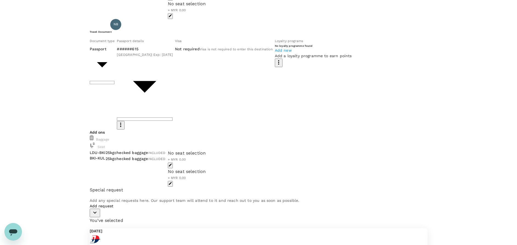
scroll to position [165, 0]
click at [98, 211] on icon "button" at bounding box center [95, 211] width 7 height 7
drag, startPoint x: 155, startPoint y: 220, endPoint x: 173, endPoint y: 217, distance: 18.9
click at [93, 224] on input "checkbox" at bounding box center [92, 226] width 4 height 4
checkbox input "true"
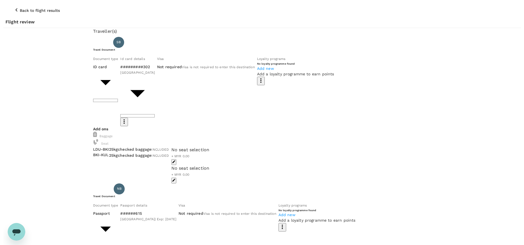
scroll to position [0, 0]
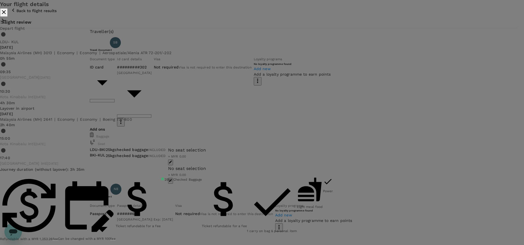
click at [6, 14] on icon "close" at bounding box center [4, 12] width 4 height 4
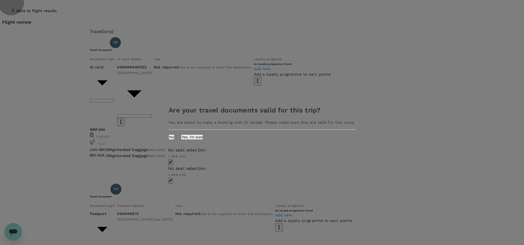
click at [203, 138] on button "Yes, I'm sure" at bounding box center [192, 136] width 22 height 5
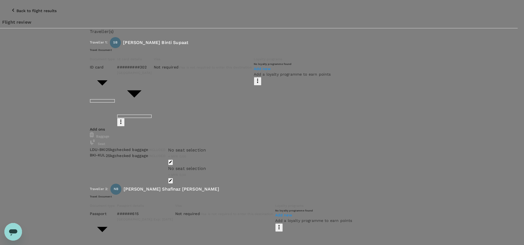
type input "9e254831-a140-43d4-90d9-f4bdc71b84d3"
paste textarea "Hi @Hariz / @Chathuranga, Requesting your approval for the accommodation below:…"
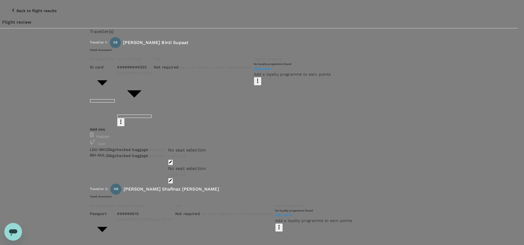
drag, startPoint x: 143, startPoint y: 136, endPoint x: 134, endPoint y: 137, distance: 8.3
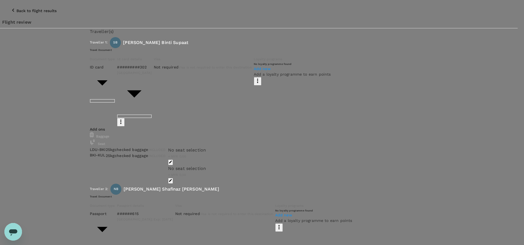
drag, startPoint x: 164, startPoint y: 142, endPoint x: 114, endPoint y: 93, distance: 70.2
type textarea "Hi @Hariz / @Chathuranga, Requesting your approval for the accommodation below:…"
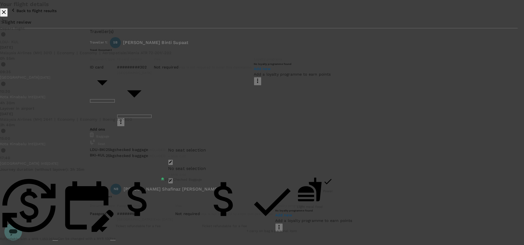
click at [8, 17] on button "close" at bounding box center [4, 12] width 8 height 9
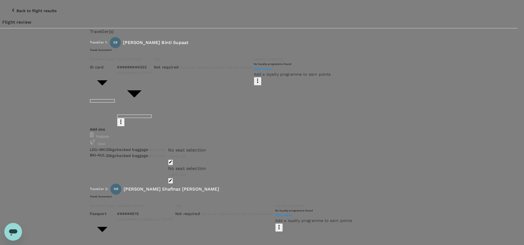
scroll to position [0, 0]
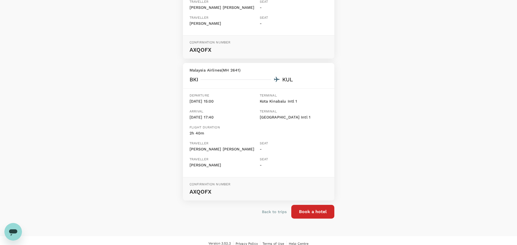
scroll to position [171, 0]
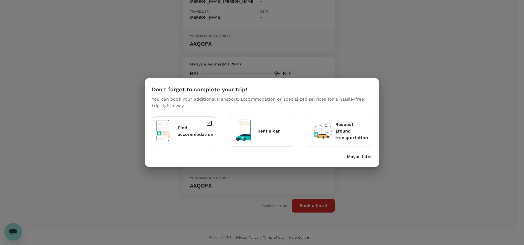
click at [363, 155] on p "Maybe later" at bounding box center [359, 156] width 25 height 7
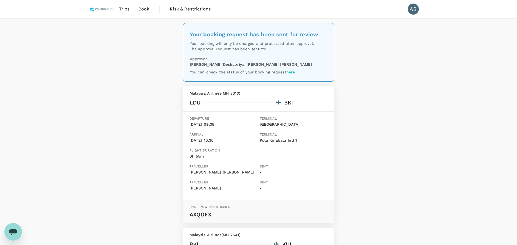
scroll to position [0, 0]
drag, startPoint x: 141, startPoint y: 10, endPoint x: 151, endPoint y: 12, distance: 10.4
click at [141, 10] on span "Book" at bounding box center [144, 9] width 11 height 7
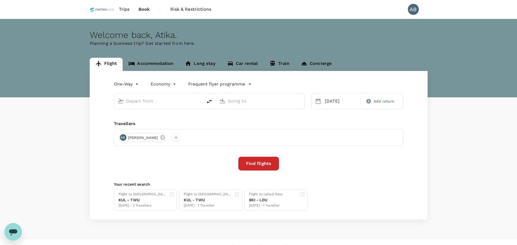
type input "Lahad Datu Airport (LDU)"
type input "Kuala Lumpur Intl (KUL)"
type input "Lahad Datu Airport (LDU)"
type input "Kuala Lumpur Intl (KUL)"
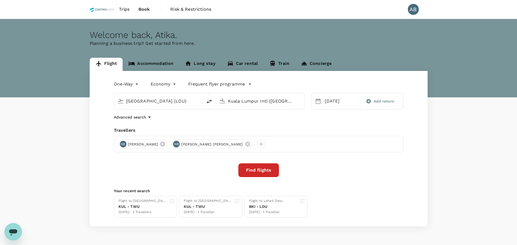
click at [202, 119] on div "Advanced search" at bounding box center [259, 117] width 290 height 7
click at [174, 100] on input "Lahad Datu Airport (LDU)" at bounding box center [158, 101] width 65 height 9
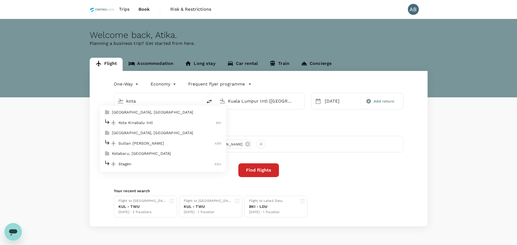
click at [146, 119] on div "Kota Kinabalu Intl BKI" at bounding box center [162, 122] width 117 height 9
type input "Kota Kinabalu Intl (BKI)"
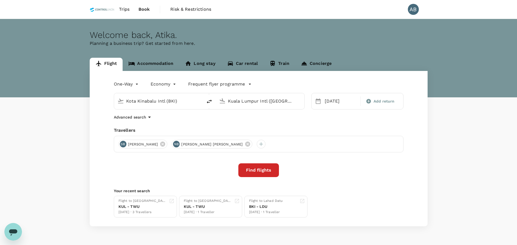
click at [251, 101] on input "Kuala Lumpur Intl (KUL)" at bounding box center [260, 101] width 65 height 9
click at [243, 124] on p "Lahad Datu Airport" at bounding box center [268, 122] width 96 height 5
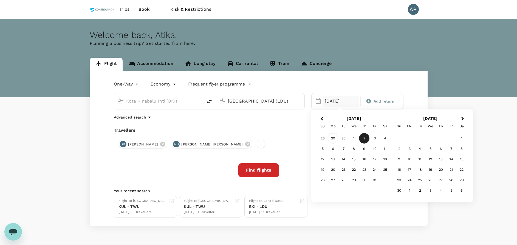
type input "Lahad Datu Airport (LDU)"
click at [334, 136] on div "29" at bounding box center [333, 138] width 10 height 10
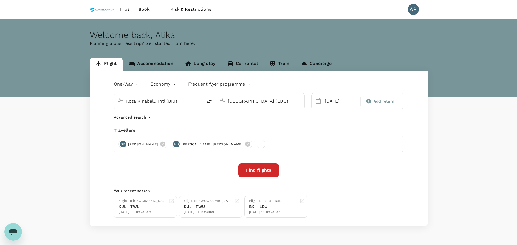
click at [165, 142] on icon at bounding box center [162, 143] width 5 height 5
click at [191, 144] on icon at bounding box center [194, 144] width 6 height 6
click at [298, 125] on div "One-Way oneway Economy economy Frequent flyer programme Kota Kinabalu Intl (BKI…" at bounding box center [259, 148] width 338 height 155
click at [122, 143] on div at bounding box center [123, 143] width 9 height 9
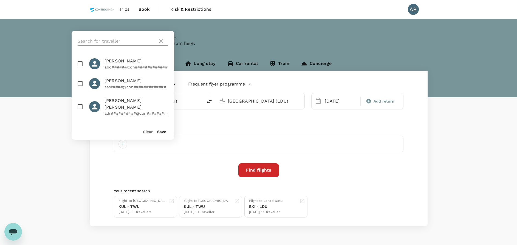
click at [116, 41] on input "text" at bounding box center [117, 41] width 78 height 9
type input "shi lie"
click at [80, 62] on input "checkbox" at bounding box center [80, 64] width 12 height 12
checkbox input "true"
click at [163, 129] on div "Save" at bounding box center [159, 128] width 13 height 11
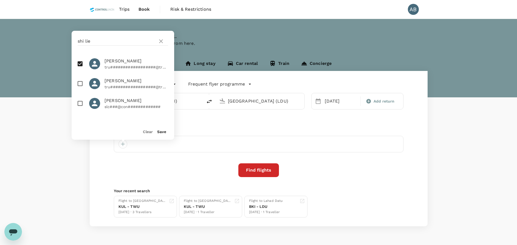
click at [164, 131] on button "Save" at bounding box center [161, 131] width 9 height 4
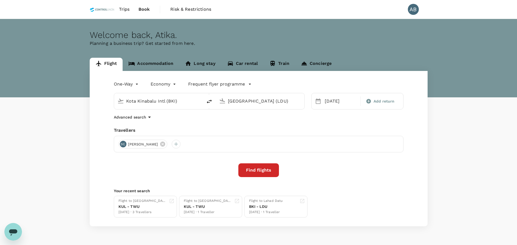
click at [262, 173] on button "Find flights" at bounding box center [258, 170] width 41 height 14
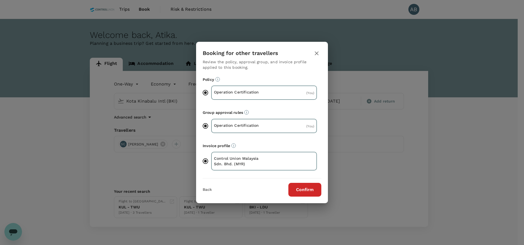
click at [296, 184] on button "Confirm" at bounding box center [304, 190] width 33 height 14
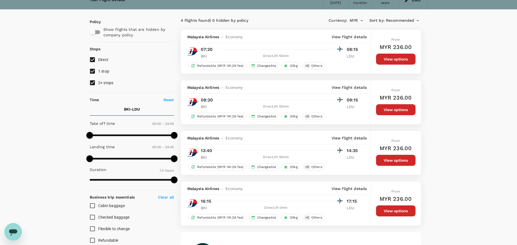
scroll to position [41, 0]
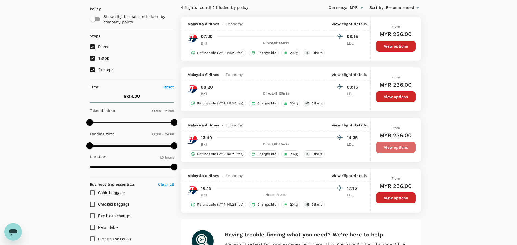
click at [391, 147] on button "View options" at bounding box center [396, 147] width 40 height 11
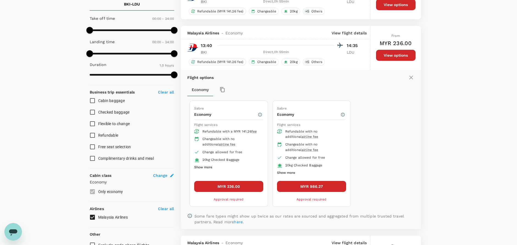
scroll to position [159, 0]
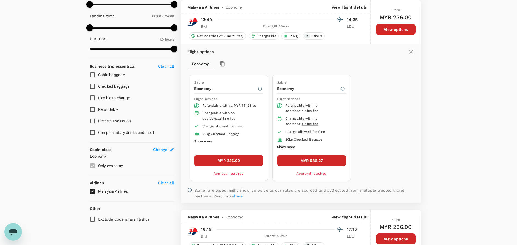
click at [223, 161] on button "MYR 236.00" at bounding box center [228, 160] width 69 height 11
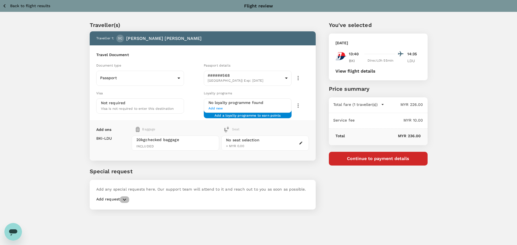
click at [126, 198] on icon "button" at bounding box center [124, 199] width 7 height 7
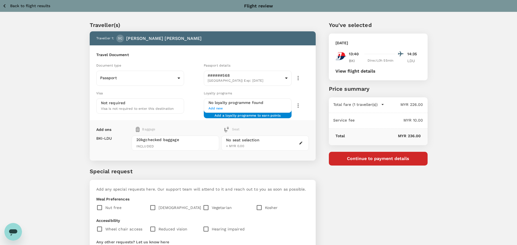
click at [154, 207] on input "checkbox" at bounding box center [154, 207] width 9 height 12
checkbox input "true"
click at [391, 164] on button "Continue to payment details" at bounding box center [378, 158] width 99 height 14
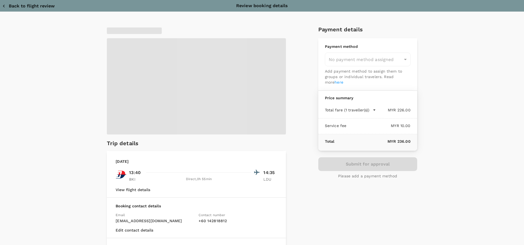
type input "9e254831-a140-43d4-90d9-f4bdc71b84d3"
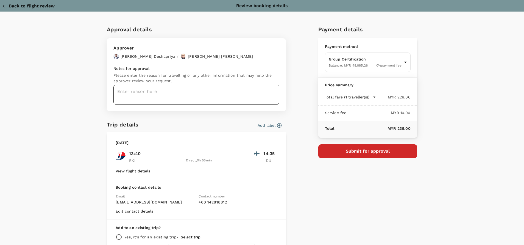
click at [128, 92] on textarea at bounding box center [196, 95] width 166 height 20
paste textarea "Hi @Hariz / @[GEOGRAPHIC_DATA], Requesting your approval for the accommodation …"
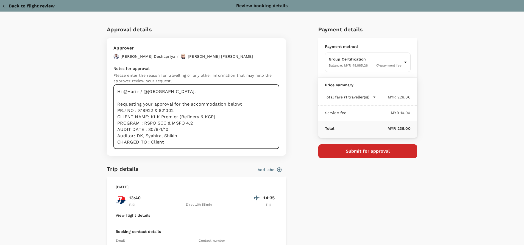
drag, startPoint x: 183, startPoint y: 136, endPoint x: 166, endPoint y: 142, distance: 17.6
click at [134, 135] on textarea "Hi @Hariz / @[GEOGRAPHIC_DATA], Requesting your approval for the accommodation …" at bounding box center [196, 117] width 166 height 64
click at [164, 141] on textarea "Hi @Hariz / @Chathuranga, Requesting your approval for the accommodation below:…" at bounding box center [196, 117] width 166 height 64
click at [193, 127] on textarea "Hi @Hariz / @Chathuranga, Requesting your approval for the accommodation below:…" at bounding box center [196, 117] width 166 height 64
click at [169, 133] on textarea "Hi @Hariz / @Chathuranga, Requesting your approval for the accommodation below:…" at bounding box center [196, 117] width 166 height 64
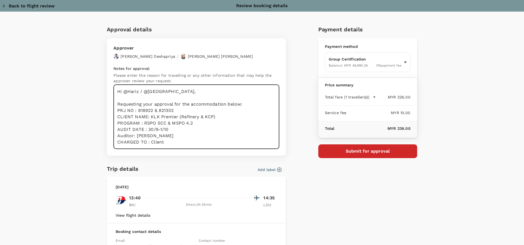
click at [187, 136] on textarea "Hi @Hariz / @Chathuranga, Requesting your approval for the accommodation below:…" at bounding box center [196, 117] width 166 height 64
click at [215, 138] on textarea "Hi @Hariz / @Chathuranga, Requesting your approval for the accommodation below:…" at bounding box center [196, 117] width 166 height 64
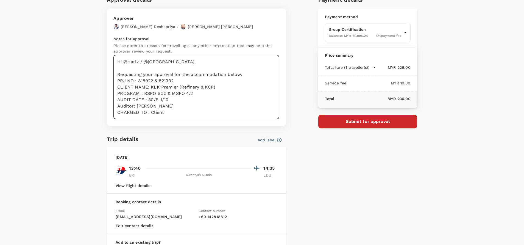
scroll to position [82, 0]
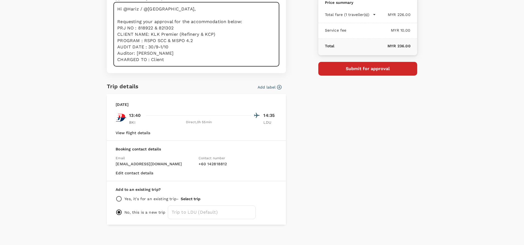
type textarea "Hi @Hariz / @Chathuranga, Requesting your approval for the accommodation below:…"
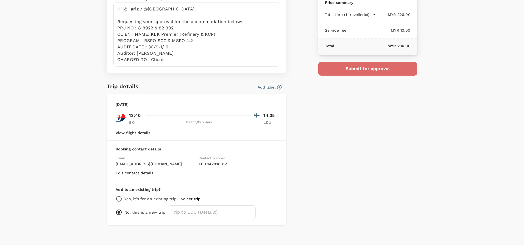
click at [370, 63] on button "Submit for approval" at bounding box center [367, 69] width 99 height 14
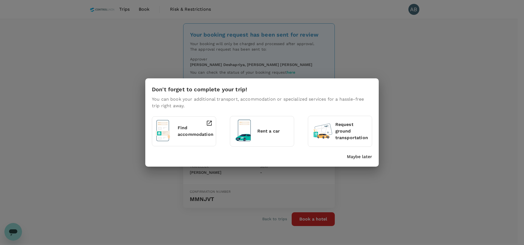
click at [352, 159] on p "Maybe later" at bounding box center [359, 156] width 25 height 7
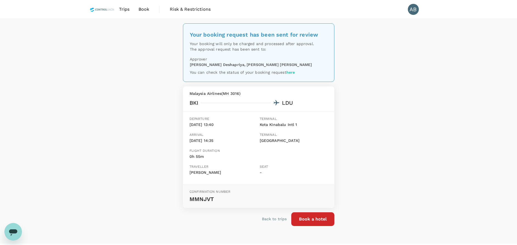
drag, startPoint x: 148, startPoint y: 8, endPoint x: 162, endPoint y: 14, distance: 15.7
click at [148, 8] on span "Book" at bounding box center [144, 9] width 11 height 7
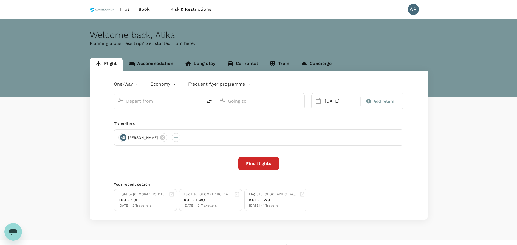
type input "Kota Kinabalu Intl (BKI)"
type input "[GEOGRAPHIC_DATA] (LDU)"
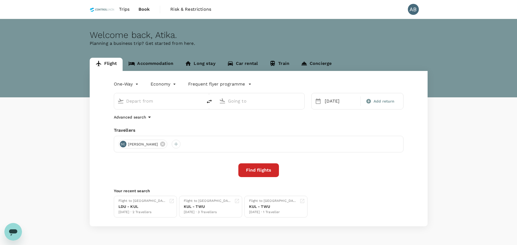
type input "Kota Kinabalu Intl (BKI)"
type input "[GEOGRAPHIC_DATA] (LDU)"
click at [178, 128] on div "Travellers" at bounding box center [259, 130] width 290 height 7
click at [172, 142] on div at bounding box center [176, 143] width 9 height 9
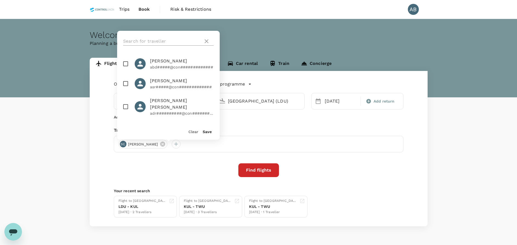
click at [168, 40] on input "text" at bounding box center [162, 41] width 78 height 9
type input "daya"
click at [167, 37] on div "daya" at bounding box center [168, 41] width 103 height 21
click at [124, 61] on input "checkbox" at bounding box center [126, 64] width 12 height 12
checkbox input "true"
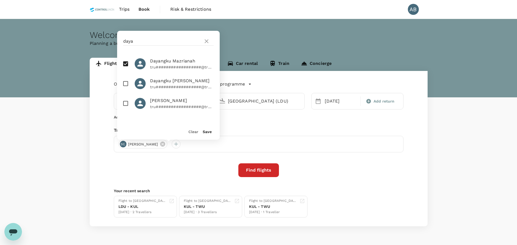
click at [206, 130] on button "Save" at bounding box center [207, 131] width 9 height 4
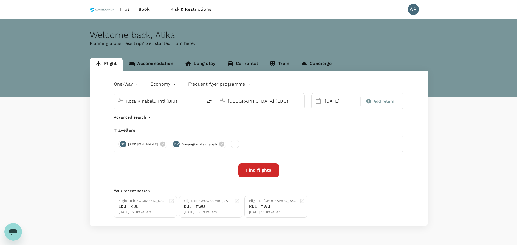
click at [311, 120] on div "Advanced search" at bounding box center [259, 117] width 290 height 7
drag, startPoint x: 209, startPoint y: 100, endPoint x: 222, endPoint y: 102, distance: 13.4
click at [208, 100] on icon "delete" at bounding box center [209, 101] width 7 height 7
type input "[GEOGRAPHIC_DATA] (LDU)"
type input "Kota Kinabalu Intl (BKI)"
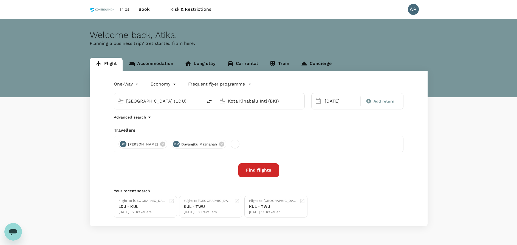
click at [319, 100] on icon at bounding box center [318, 100] width 5 height 5
click at [341, 100] on div "[DATE]" at bounding box center [341, 101] width 37 height 11
click at [442, 137] on div "2" at bounding box center [441, 138] width 10 height 10
drag, startPoint x: 288, startPoint y: 128, endPoint x: 273, endPoint y: 134, distance: 16.1
click at [285, 130] on div "Travellers" at bounding box center [259, 130] width 290 height 7
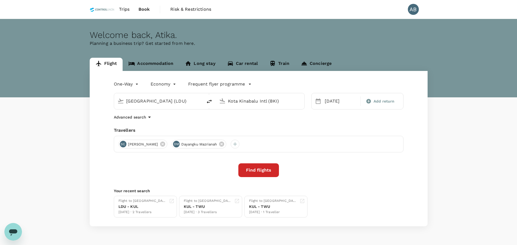
click at [257, 170] on button "Find flights" at bounding box center [258, 170] width 41 height 14
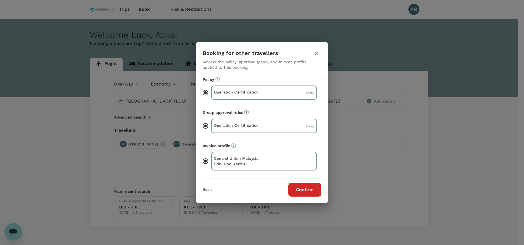
click at [311, 187] on button "Confirm" at bounding box center [304, 190] width 33 height 14
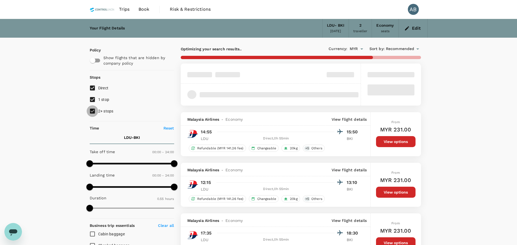
click at [93, 112] on input "2+ stops" at bounding box center [93, 111] width 12 height 12
checkbox input "false"
click at [92, 99] on input "1 stop" at bounding box center [93, 100] width 12 height 12
checkbox input "false"
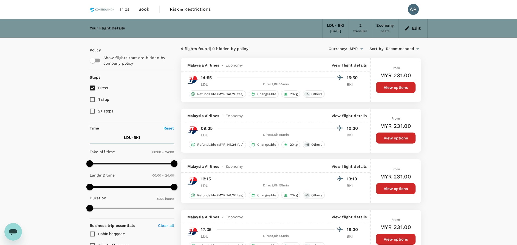
scroll to position [41, 0]
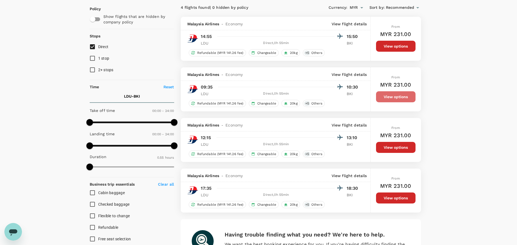
click at [389, 97] on button "View options" at bounding box center [396, 96] width 40 height 11
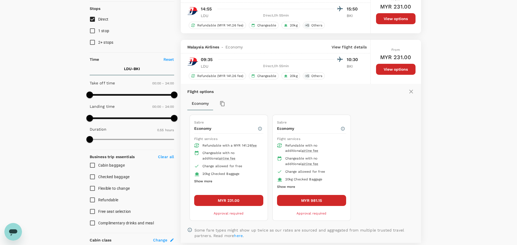
scroll to position [108, 0]
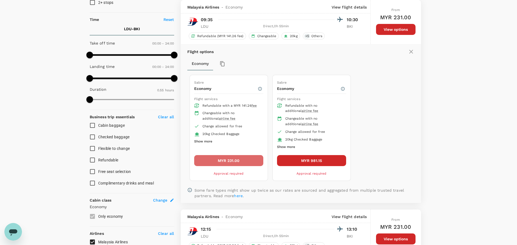
click at [244, 164] on button "MYR 231.00" at bounding box center [228, 160] width 69 height 11
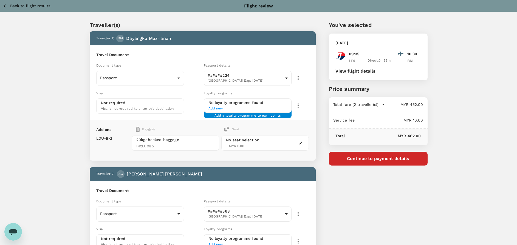
click at [383, 160] on button "Continue to payment details" at bounding box center [378, 158] width 99 height 14
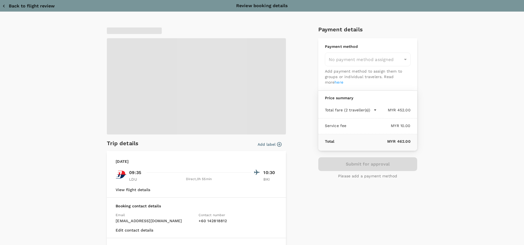
type input "9e254831-a140-43d4-90d9-f4bdc71b84d3"
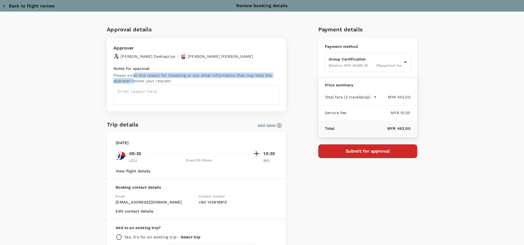
drag, startPoint x: 130, startPoint y: 80, endPoint x: 129, endPoint y: 87, distance: 7.0
click at [130, 81] on p "Please enter the reason for travelling or any other information that may help t…" at bounding box center [196, 77] width 166 height 11
click at [131, 91] on textarea at bounding box center [196, 95] width 166 height 20
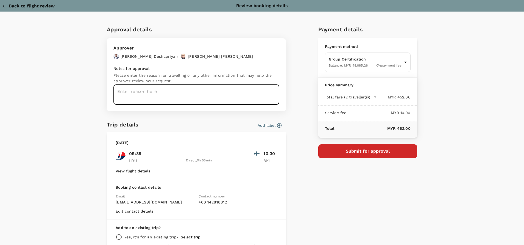
paste textarea "Hi @Hariz / @[GEOGRAPHIC_DATA], Requesting your approval for the accommodation …"
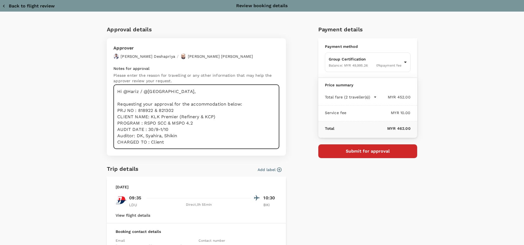
drag, startPoint x: 167, startPoint y: 147, endPoint x: 175, endPoint y: 141, distance: 9.8
click at [168, 147] on textarea "Hi @Hariz / @[GEOGRAPHIC_DATA], Requesting your approval for the accommodation …" at bounding box center [196, 117] width 166 height 64
drag, startPoint x: 177, startPoint y: 139, endPoint x: 142, endPoint y: 136, distance: 34.7
click at [142, 136] on textarea "Hi @Hariz / @[GEOGRAPHIC_DATA], Requesting your approval for the accommodation …" at bounding box center [196, 117] width 166 height 64
click at [168, 144] on textarea "Hi @Hariz / @[GEOGRAPHIC_DATA], Requesting your approval for the accommodation …" at bounding box center [196, 117] width 166 height 64
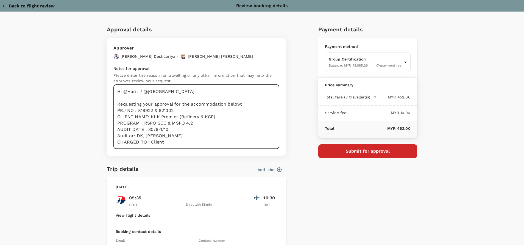
click at [161, 136] on textarea "Hi @Hariz / @[GEOGRAPHIC_DATA], Requesting your approval for the accommodation …" at bounding box center [196, 117] width 166 height 64
click at [195, 123] on textarea "Hi @Hariz / @[GEOGRAPHIC_DATA], Requesting your approval for the accommodation …" at bounding box center [196, 117] width 166 height 64
click at [198, 118] on textarea "Hi @Hariz / @[GEOGRAPHIC_DATA], Requesting your approval for the accommodation …" at bounding box center [196, 117] width 166 height 64
click at [195, 132] on textarea "Hi @Hariz / @[GEOGRAPHIC_DATA], Requesting your approval for the accommodation …" at bounding box center [196, 117] width 166 height 64
type textarea "Hi @Hariz / @[GEOGRAPHIC_DATA], Requesting your approval for the accommodation …"
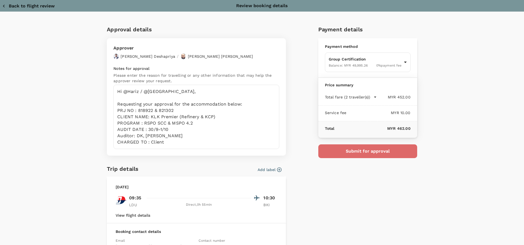
click at [358, 154] on button "Submit for approval" at bounding box center [367, 151] width 99 height 14
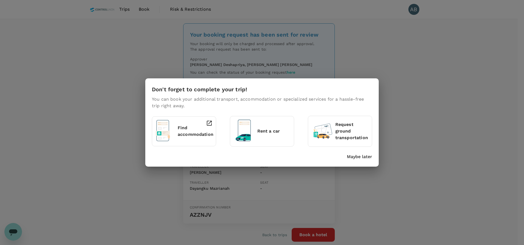
click at [352, 155] on p "Maybe later" at bounding box center [359, 156] width 25 height 7
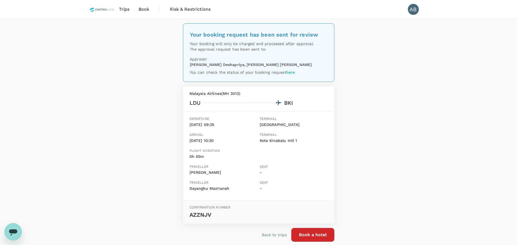
click at [147, 10] on span "Book" at bounding box center [144, 9] width 11 height 7
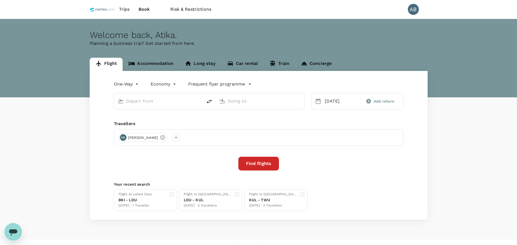
type input "[GEOGRAPHIC_DATA] (LDU)"
type input "Kota Kinabalu Intl (BKI)"
type input "[GEOGRAPHIC_DATA] (LDU)"
type input "Kota Kinabalu Intl (BKI)"
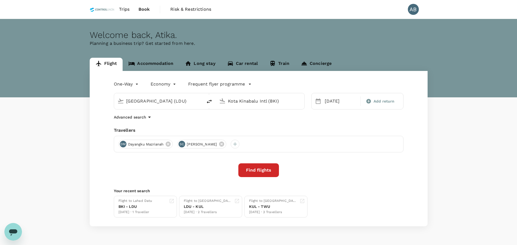
click at [282, 121] on div "One-Way oneway Economy economy Frequent flyer programme [GEOGRAPHIC_DATA] (LDU)…" at bounding box center [259, 148] width 338 height 155
click at [207, 101] on icon "delete" at bounding box center [209, 101] width 7 height 7
type input "Kota Kinabalu Intl (BKI)"
type input "[GEOGRAPHIC_DATA] (LDU)"
click at [272, 101] on input "[GEOGRAPHIC_DATA] (LDU)" at bounding box center [260, 101] width 65 height 9
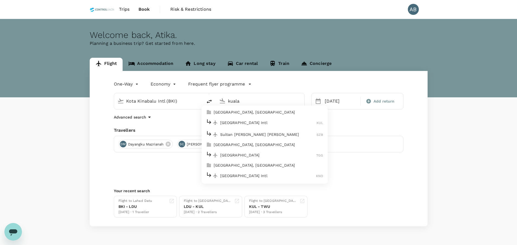
click at [243, 120] on p "[GEOGRAPHIC_DATA] Intl" at bounding box center [268, 122] width 97 height 5
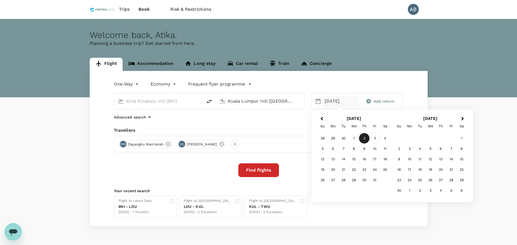
type input "Kuala Lumpur Intl ([GEOGRAPHIC_DATA])"
click at [374, 137] on div "3" at bounding box center [375, 138] width 10 height 10
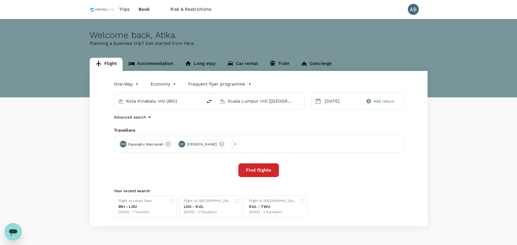
drag, startPoint x: 290, startPoint y: 124, endPoint x: 221, endPoint y: 136, distance: 70.5
click at [289, 123] on div "One-Way oneway Economy economy Frequent flyer programme Kota Kinabalu Intl (BKI…" at bounding box center [259, 148] width 338 height 155
click at [219, 142] on icon at bounding box center [221, 143] width 5 height 5
click at [229, 124] on div "One-Way oneway Economy economy Frequent flyer programme Kota Kinabalu Intl (BKI…" at bounding box center [259, 148] width 338 height 155
click at [252, 167] on button "Find flights" at bounding box center [258, 170] width 41 height 14
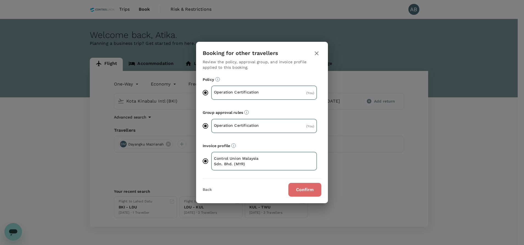
click at [310, 192] on button "Confirm" at bounding box center [304, 190] width 33 height 14
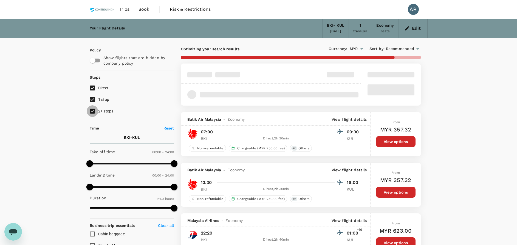
click at [91, 108] on input "2+ stops" at bounding box center [93, 111] width 12 height 12
checkbox input "false"
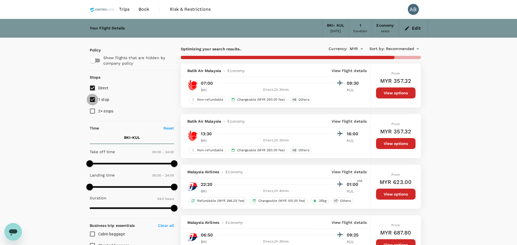
click at [91, 96] on input "1 stop" at bounding box center [93, 100] width 12 height 12
checkbox input "false"
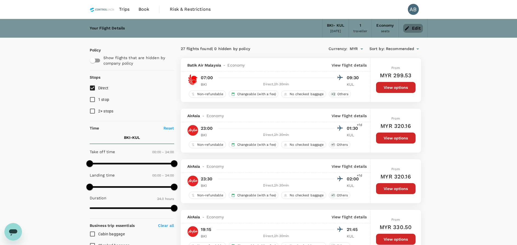
click at [406, 28] on icon "button" at bounding box center [407, 28] width 5 height 5
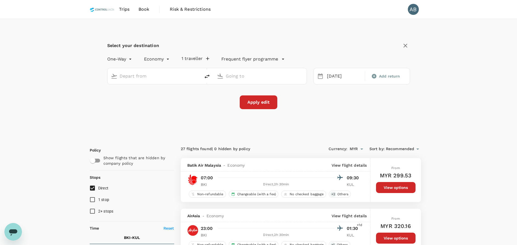
type input "Kota Kinabalu Intl (BKI)"
type input "Kuala Lumpur Intl ([GEOGRAPHIC_DATA])"
click at [192, 58] on button "1 traveller" at bounding box center [196, 58] width 28 height 5
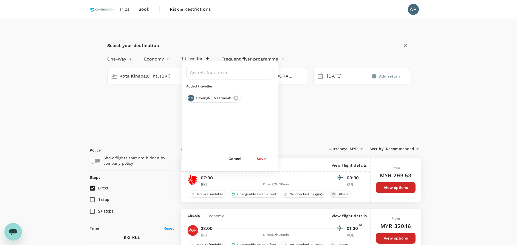
drag, startPoint x: 290, startPoint y: 42, endPoint x: 305, endPoint y: 41, distance: 15.9
click at [290, 42] on div "Select your destination" at bounding box center [258, 45] width 303 height 9
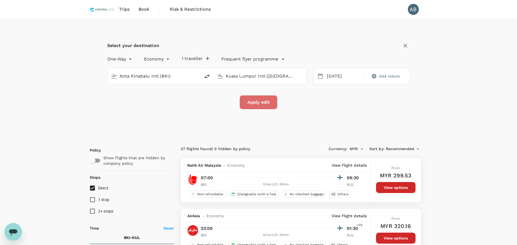
click at [253, 102] on button "Apply edit" at bounding box center [259, 102] width 38 height 14
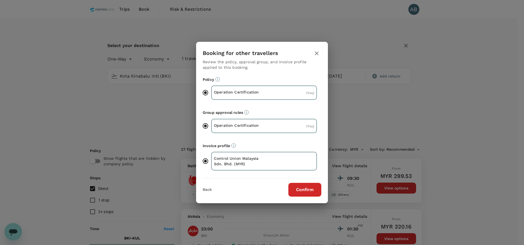
click at [301, 184] on button "Confirm" at bounding box center [304, 190] width 33 height 14
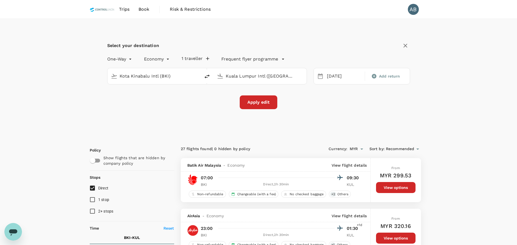
checkbox input "false"
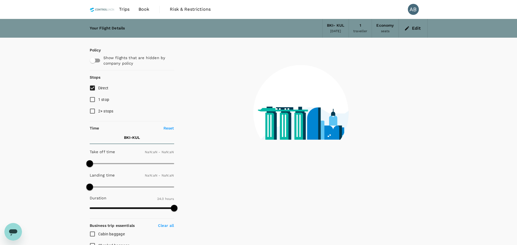
type input "1440"
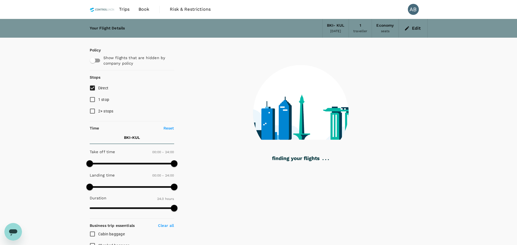
checkbox input "true"
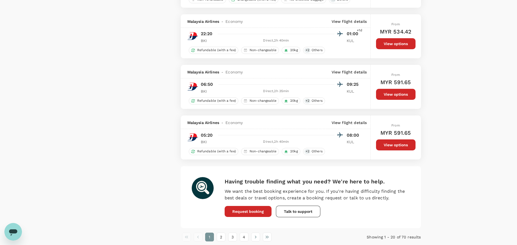
scroll to position [906, 0]
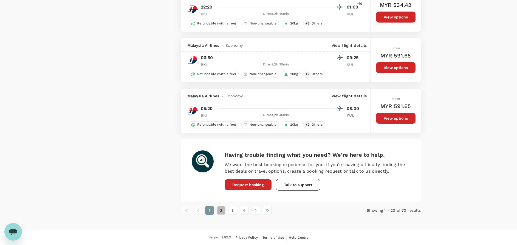
click at [220, 209] on button "2" at bounding box center [221, 210] width 9 height 9
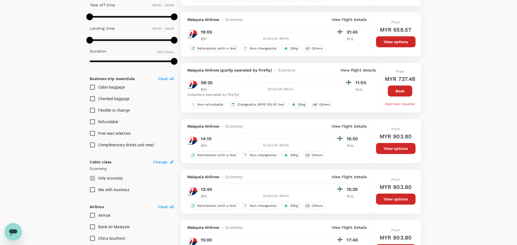
scroll to position [165, 0]
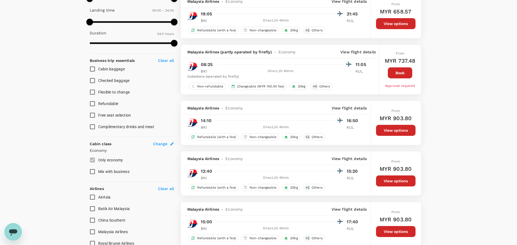
click at [392, 128] on button "View options" at bounding box center [396, 130] width 40 height 11
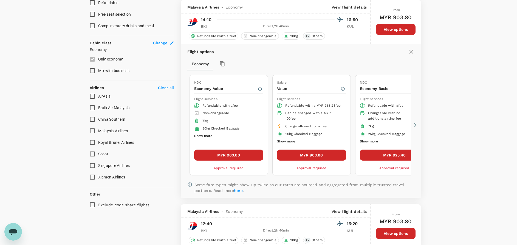
click at [235, 151] on button "MYR 903.80" at bounding box center [228, 154] width 69 height 11
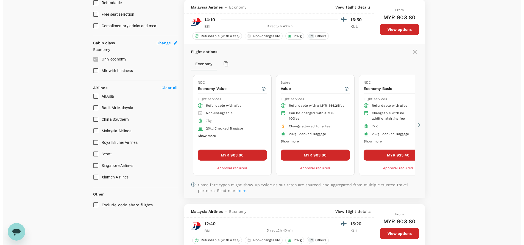
scroll to position [15, 0]
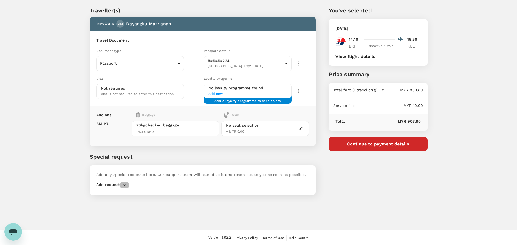
drag, startPoint x: 122, startPoint y: 183, endPoint x: 125, endPoint y: 183, distance: 3.0
click at [122, 183] on icon "button" at bounding box center [124, 184] width 7 height 7
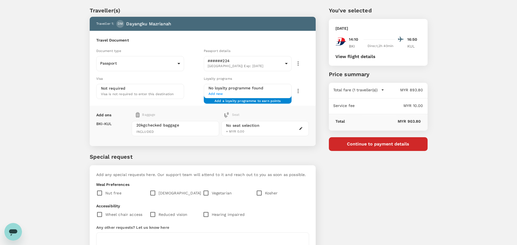
click at [153, 191] on input "checkbox" at bounding box center [154, 193] width 9 height 12
checkbox input "true"
click at [388, 147] on button "Continue to payment details" at bounding box center [378, 144] width 99 height 14
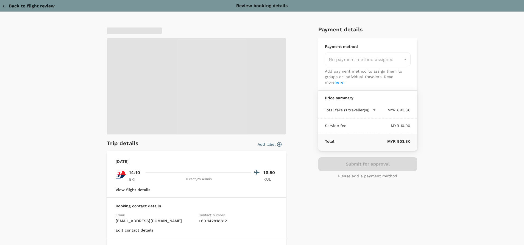
type input "9e254831-a140-43d4-90d9-f4bdc71b84d3"
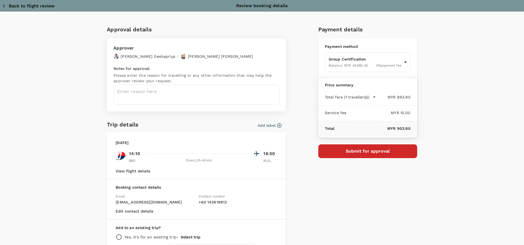
click at [4, 5] on icon "button" at bounding box center [3, 5] width 5 height 5
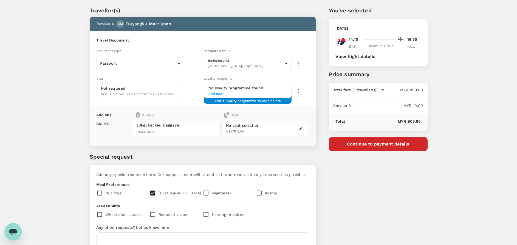
click at [290, 129] on div "No seat selection + MYR 0.00" at bounding box center [265, 128] width 88 height 15
click at [301, 128] on icon "button" at bounding box center [301, 128] width 3 height 3
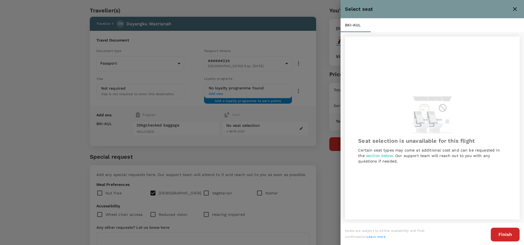
click at [513, 10] on icon "close" at bounding box center [514, 9] width 7 height 7
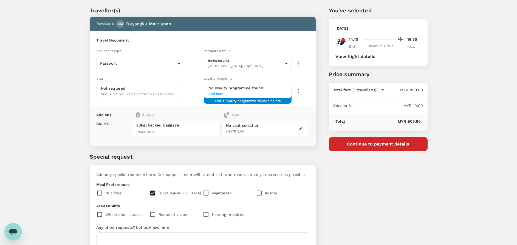
click at [293, 116] on div "No seat selection + MYR 0.00" at bounding box center [264, 127] width 90 height 24
click at [302, 129] on icon "button" at bounding box center [301, 128] width 4 height 4
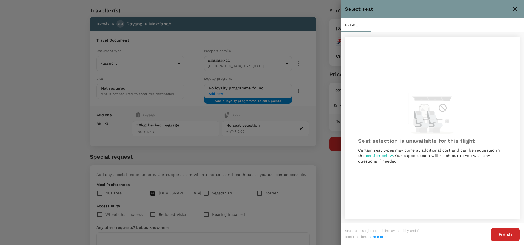
drag, startPoint x: 514, startPoint y: 8, endPoint x: 476, endPoint y: 40, distance: 49.7
click at [513, 9] on icon "close" at bounding box center [514, 9] width 7 height 7
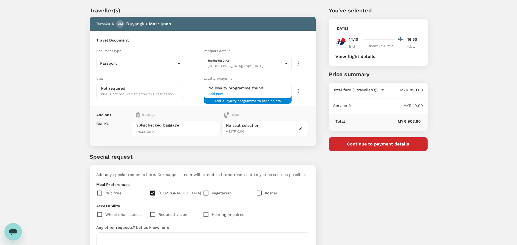
drag, startPoint x: 314, startPoint y: 71, endPoint x: 328, endPoint y: 102, distance: 34.9
click at [313, 71] on div "Travel Document Document type Passport Passport ​ Passport details ######224 [G…" at bounding box center [203, 68] width 226 height 75
click at [375, 145] on button "Continue to payment details" at bounding box center [378, 144] width 99 height 14
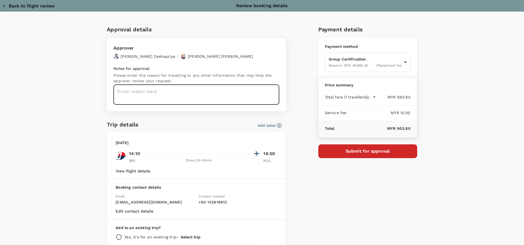
click at [128, 92] on textarea at bounding box center [196, 95] width 166 height 20
click at [120, 89] on textarea at bounding box center [196, 95] width 166 height 20
paste textarea "Hi @Hariz / @[GEOGRAPHIC_DATA], Requesting your approval for the accommodation …"
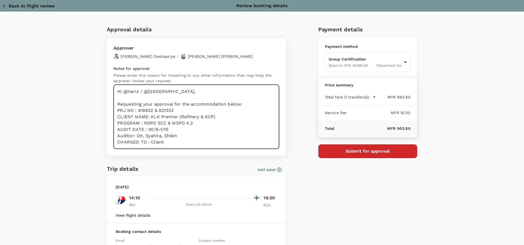
click at [197, 149] on div "Approver [PERSON_NAME] / [PERSON_NAME] Bin [PERSON_NAME] Notes for approval Ple…" at bounding box center [196, 96] width 179 height 117
click at [183, 139] on textarea "Hi @Hariz / @[GEOGRAPHIC_DATA], Requesting your approval for the accommodation …" at bounding box center [196, 117] width 166 height 64
click at [176, 141] on textarea "Hi @Hariz / @[GEOGRAPHIC_DATA], Requesting your approval for the accommodation …" at bounding box center [196, 117] width 166 height 64
drag, startPoint x: 181, startPoint y: 136, endPoint x: 140, endPoint y: 135, distance: 41.4
click at [140, 135] on textarea "Hi @Hariz / @[GEOGRAPHIC_DATA], Requesting your approval for the accommodation …" at bounding box center [196, 117] width 166 height 64
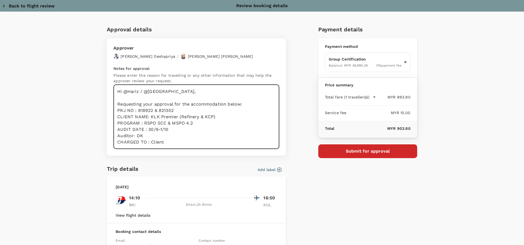
click at [200, 143] on textarea "Hi @Hariz / @[GEOGRAPHIC_DATA], Requesting your approval for the accommodation …" at bounding box center [196, 117] width 166 height 64
click at [223, 131] on textarea "Hi @Hariz / @[GEOGRAPHIC_DATA], Requesting your approval for the accommodation …" at bounding box center [196, 117] width 166 height 64
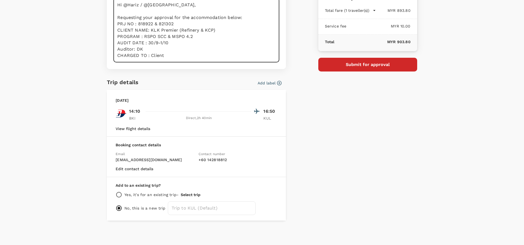
scroll to position [87, 0]
type textarea "Hi @Hariz / @[GEOGRAPHIC_DATA], Requesting your approval for the accommodation …"
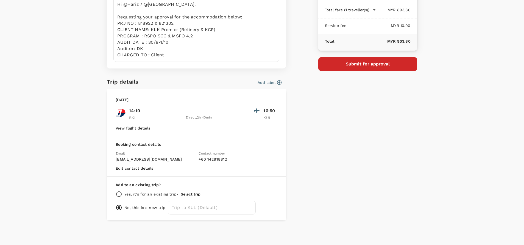
click at [133, 128] on button "View flight details" at bounding box center [133, 128] width 35 height 4
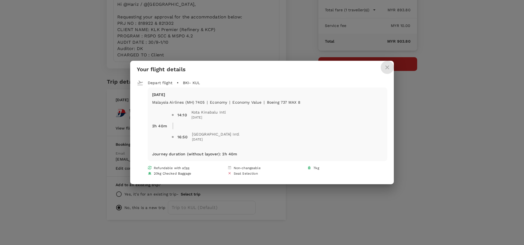
click at [387, 67] on icon "close" at bounding box center [387, 67] width 7 height 7
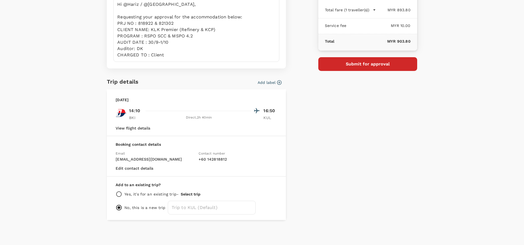
click at [191, 118] on div "Direct , 2h 40min" at bounding box center [198, 117] width 105 height 5
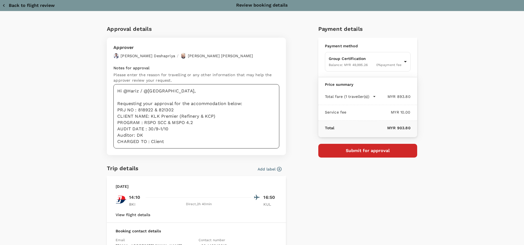
scroll to position [0, 0]
click at [366, 153] on button "Submit for approval" at bounding box center [367, 151] width 99 height 14
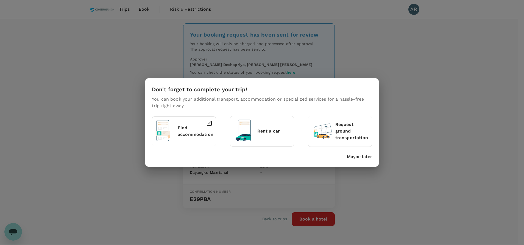
click at [364, 155] on p "Maybe later" at bounding box center [359, 156] width 25 height 7
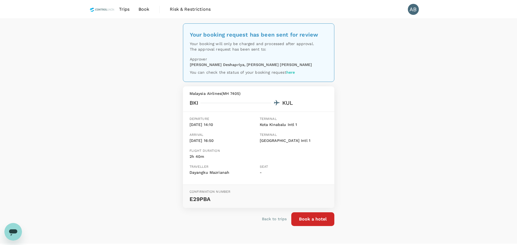
click at [392, 156] on div "Your booking request has been sent for review Your booking will only be charged…" at bounding box center [258, 131] width 517 height 224
click at [141, 111] on div "Your booking request has been sent for review Your booking will only be charged…" at bounding box center [258, 131] width 517 height 224
drag, startPoint x: 146, startPoint y: 8, endPoint x: 161, endPoint y: 16, distance: 16.3
click at [146, 8] on span "Book" at bounding box center [144, 9] width 11 height 7
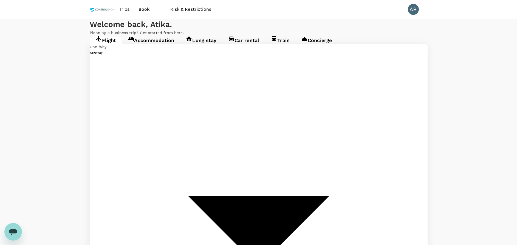
type input "Kota Kinabalu Intl (BKI)"
type input "Kuala Lumpur Intl ([GEOGRAPHIC_DATA])"
type input "Kota Kinabalu Intl (BKI)"
type input "Kuala Lumpur Intl ([GEOGRAPHIC_DATA])"
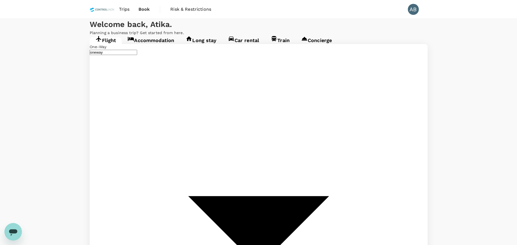
drag, startPoint x: 161, startPoint y: 126, endPoint x: 256, endPoint y: 110, distance: 96.6
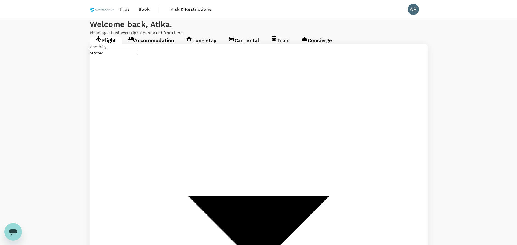
type input "Bintulu (BTU)"
drag, startPoint x: 274, startPoint y: 97, endPoint x: 278, endPoint y: 94, distance: 5.1
type input "Kuala Lumpur Intl (KL)"
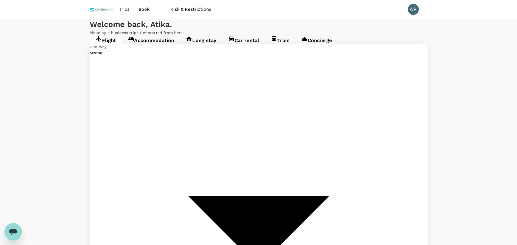
drag, startPoint x: 279, startPoint y: 101, endPoint x: 208, endPoint y: 99, distance: 71.4
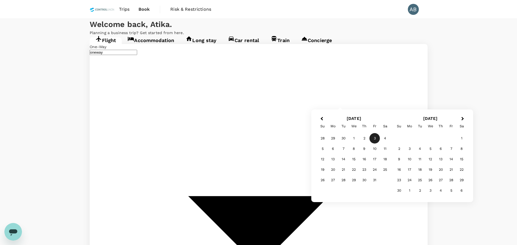
type input "Kota Kinabalu Intl (BKI)"
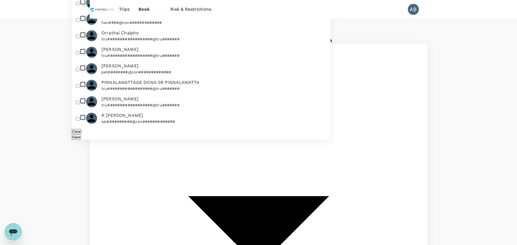
checkbox input "true"
click at [81, 134] on button "Save" at bounding box center [76, 136] width 9 height 5
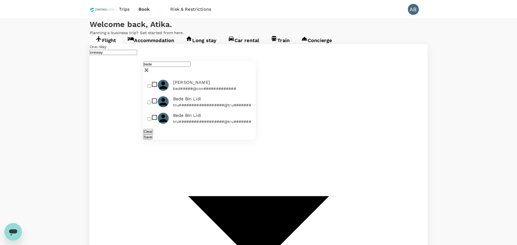
type input "bede"
click at [151, 100] on input "checkbox" at bounding box center [150, 102] width 4 height 4
checkbox input "true"
click at [153, 134] on button "Save" at bounding box center [147, 136] width 9 height 5
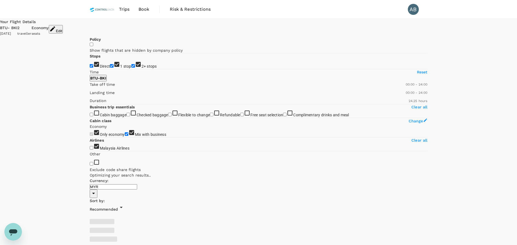
checkbox input "false"
click at [406, 227] on button "View options" at bounding box center [417, 229] width 22 height 5
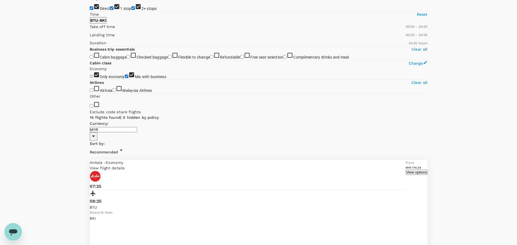
scroll to position [58, 0]
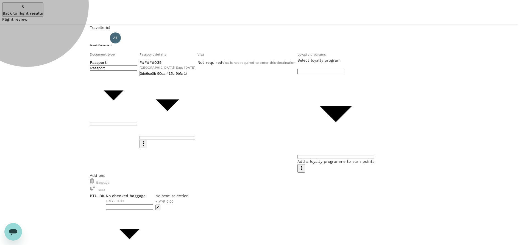
type input "2 - 73.66"
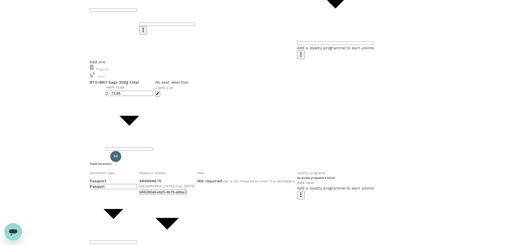
scroll to position [122, 0]
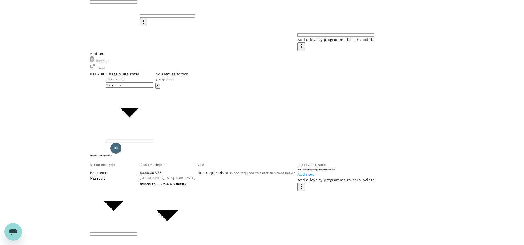
type input "2 - 73.66"
checkbox input "true"
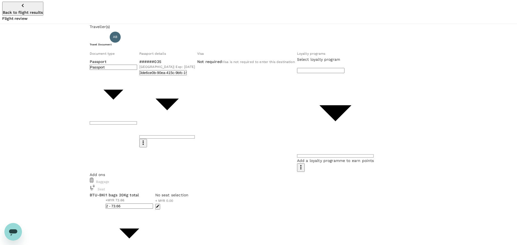
scroll to position [0, 0]
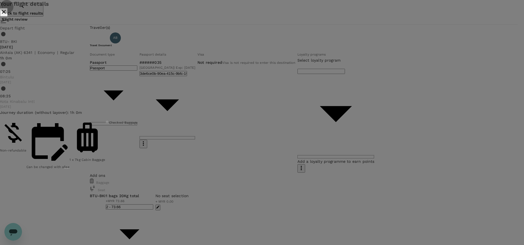
click at [7, 15] on icon "close" at bounding box center [4, 12] width 7 height 7
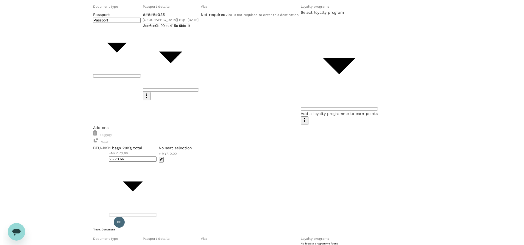
scroll to position [41, 0]
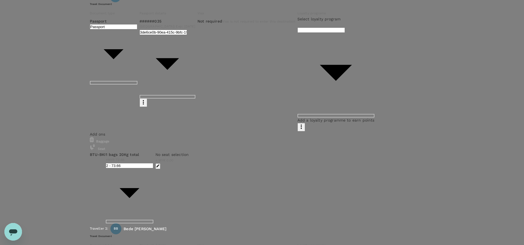
type input "9e254831-a140-43d4-90d9-f4bdc71b84d3"
paste textarea "Dear @Muhammad Hariz Bin Abdul Rahman, Requesting your approval for the flight …"
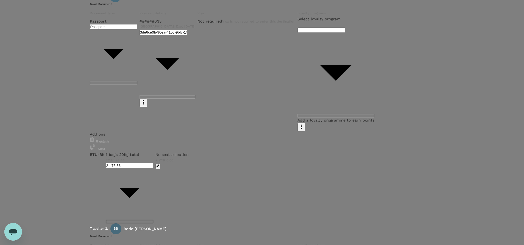
drag, startPoint x: 152, startPoint y: 129, endPoint x: 161, endPoint y: 129, distance: 8.8
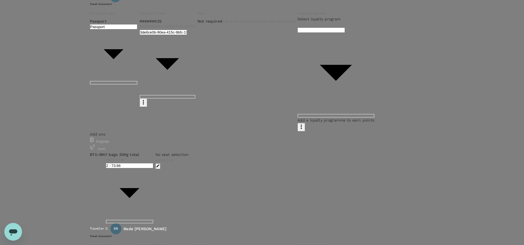
drag, startPoint x: 198, startPoint y: 147, endPoint x: 112, endPoint y: 142, distance: 86.6
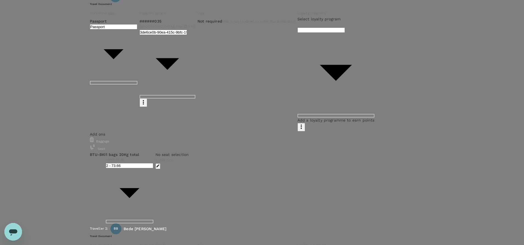
drag, startPoint x: 225, startPoint y: 135, endPoint x: 200, endPoint y: 135, distance: 25.0
drag, startPoint x: 170, startPoint y: 134, endPoint x: 112, endPoint y: 94, distance: 70.3
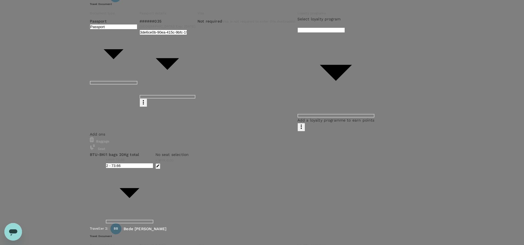
drag, startPoint x: 180, startPoint y: 137, endPoint x: 130, endPoint y: 92, distance: 67.1
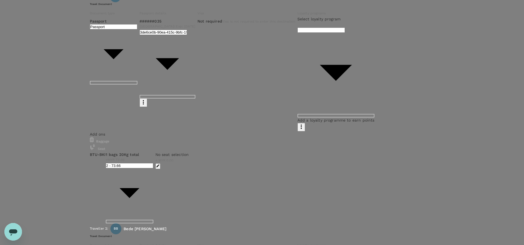
type textarea "Dear @Muhammad Hariz Bin Abdul Rahman, Requesting your approval for the flight …"
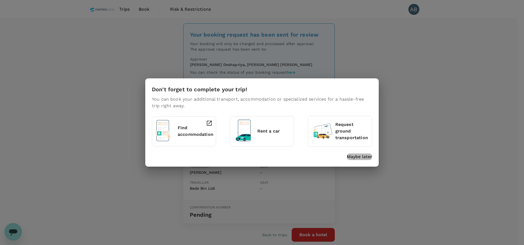
click at [350, 153] on p "Maybe later" at bounding box center [359, 156] width 25 height 7
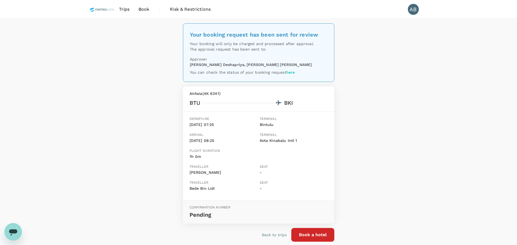
drag, startPoint x: 145, startPoint y: 7, endPoint x: 151, endPoint y: 9, distance: 5.9
click at [145, 7] on span "Book" at bounding box center [144, 9] width 11 height 7
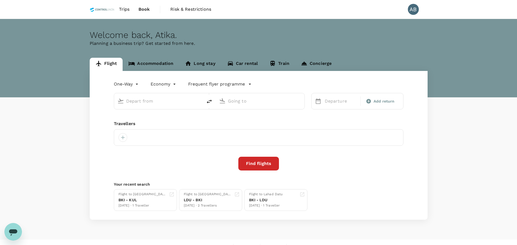
type input "Bintulu (BTU)"
type input "Kota Kinabalu Intl (BKI)"
type input "Bintulu (BTU)"
type input "Kota Kinabalu Intl (BKI)"
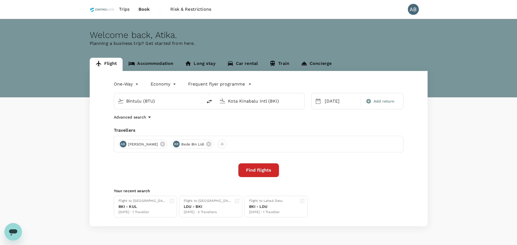
click at [260, 102] on input "Kota Kinabalu Intl (BKI)" at bounding box center [260, 101] width 65 height 9
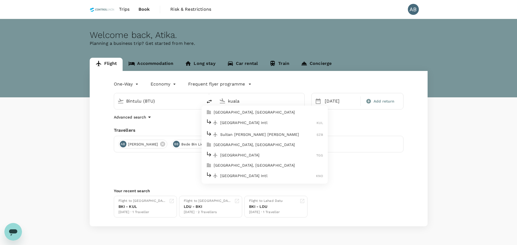
click at [251, 122] on p "[GEOGRAPHIC_DATA] Intl" at bounding box center [268, 122] width 97 height 5
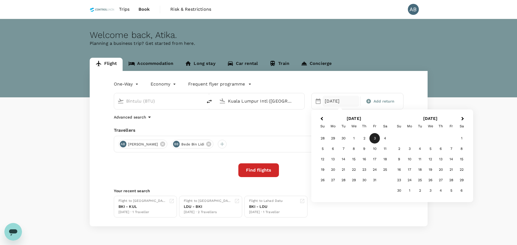
type input "Kuala Lumpur Intl (KUL)"
click at [377, 135] on div "3" at bounding box center [375, 138] width 10 height 10
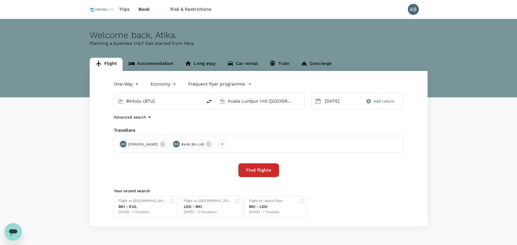
drag, startPoint x: 306, startPoint y: 117, endPoint x: 278, endPoint y: 124, distance: 29.0
click at [305, 117] on div "Advanced search" at bounding box center [259, 117] width 290 height 7
click at [165, 142] on icon at bounding box center [162, 143] width 5 height 5
click at [157, 143] on icon at bounding box center [155, 144] width 6 height 6
click at [121, 142] on div at bounding box center [123, 143] width 9 height 9
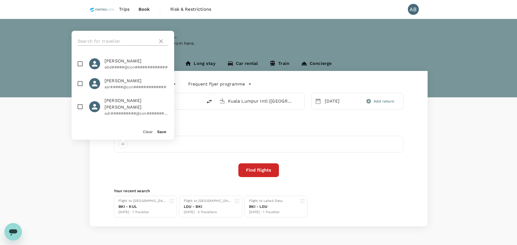
click at [113, 43] on input "text" at bounding box center [117, 41] width 78 height 9
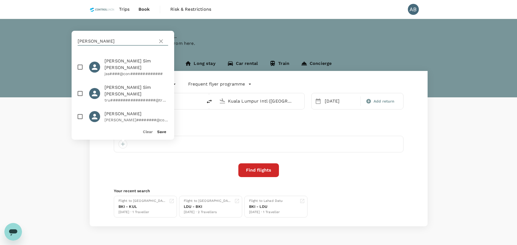
type input "josep"
click at [79, 63] on input "checkbox" at bounding box center [80, 67] width 12 height 12
checkbox input "true"
click at [159, 130] on button "Save" at bounding box center [161, 131] width 9 height 4
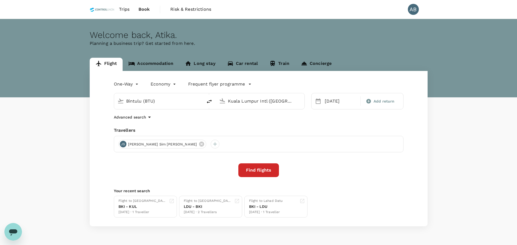
click at [203, 122] on div "One-Way oneway Economy economy Frequent flyer programme Bintulu (BTU) Kuala Lum…" at bounding box center [259, 148] width 338 height 155
click at [251, 171] on button "Find flights" at bounding box center [258, 170] width 41 height 14
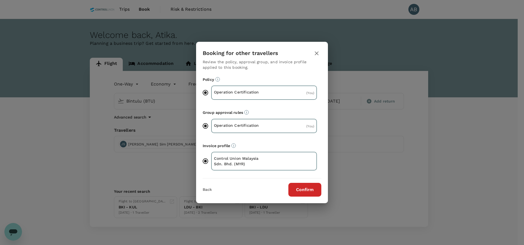
click at [306, 193] on button "Confirm" at bounding box center [304, 190] width 33 height 14
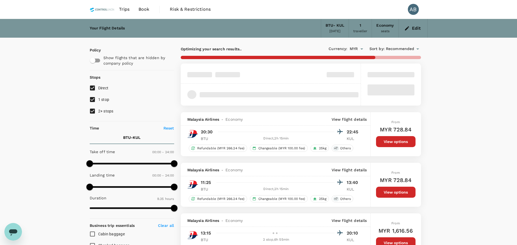
type input "585"
checkbox input "false"
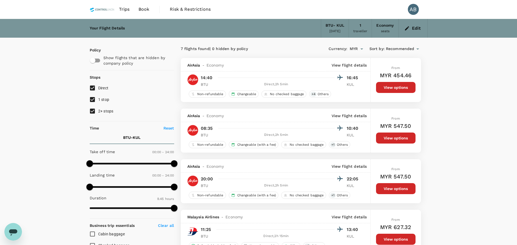
drag, startPoint x: 393, startPoint y: 137, endPoint x: 415, endPoint y: 130, distance: 23.3
click at [393, 137] on button "View options" at bounding box center [396, 137] width 40 height 11
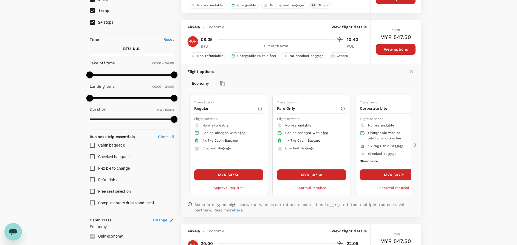
scroll to position [108, 0]
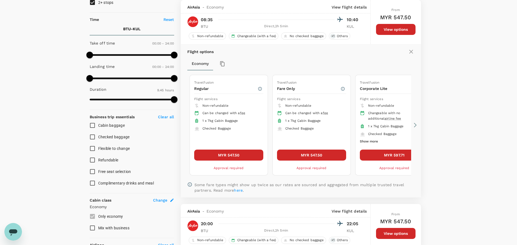
click at [243, 155] on button "MYR 547.50" at bounding box center [228, 154] width 69 height 11
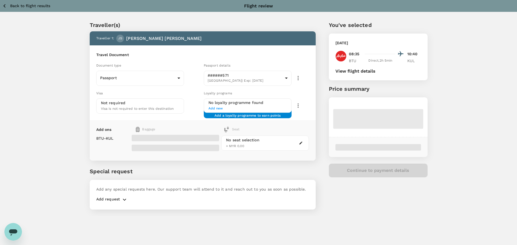
click at [353, 69] on button "View flight details" at bounding box center [356, 71] width 40 height 5
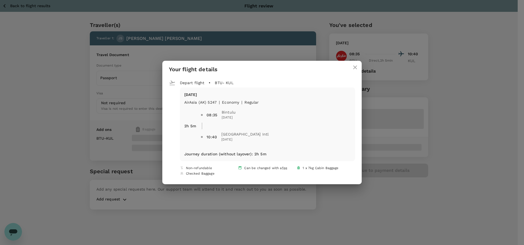
click at [353, 68] on icon "close" at bounding box center [355, 67] width 4 height 4
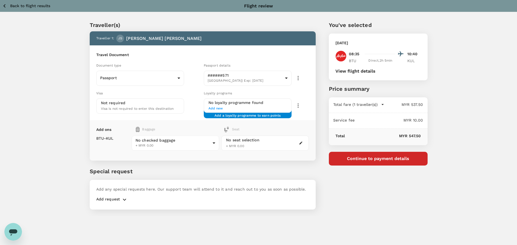
drag, startPoint x: 124, startPoint y: 198, endPoint x: 127, endPoint y: 197, distance: 3.3
click at [124, 198] on icon "button" at bounding box center [124, 199] width 7 height 7
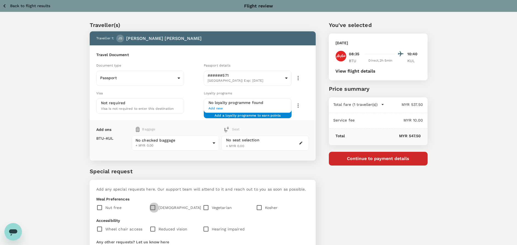
click at [155, 207] on input "checkbox" at bounding box center [154, 207] width 9 height 12
checkbox input "true"
click at [161, 142] on body "Back to flight results Flight review Traveller(s) Traveller 1 : JS Joseph Sim S…" at bounding box center [258, 159] width 517 height 318
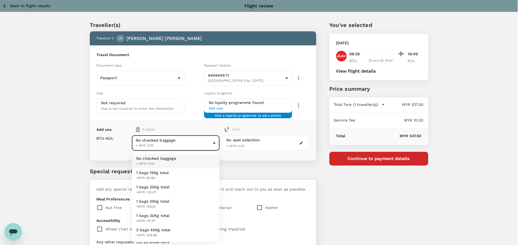
click at [160, 183] on li "1 bags 20Kg total +MYR 135.07" at bounding box center [176, 189] width 88 height 14
type input "2 - 135.07"
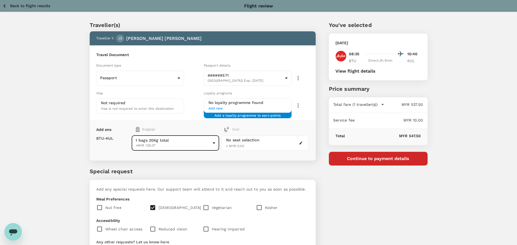
click at [192, 163] on div "Traveller(s) Traveller 1 : JS Joseph Sim Siaw Seng Travel Document Document typ…" at bounding box center [196, 156] width 239 height 296
click at [451, 185] on div "Traveller(s) Traveller 1 : JS Joseph Sim Siaw Seng Travel Document Document typ…" at bounding box center [258, 157] width 517 height 291
click at [374, 196] on div "You've selected Friday, 03 Oct 2025 08:35 10:40 BTU Direct , 2h 5min KUL View f…" at bounding box center [372, 156] width 112 height 296
click at [404, 202] on div "You've selected Friday, 03 Oct 2025 08:35 10:40 BTU Direct , 2h 5min KUL View f…" at bounding box center [372, 156] width 112 height 296
click at [356, 72] on button "View flight details" at bounding box center [356, 71] width 40 height 5
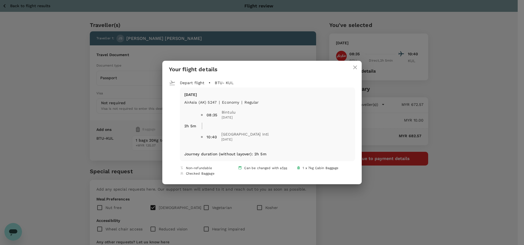
click at [354, 65] on button "close" at bounding box center [354, 67] width 13 height 13
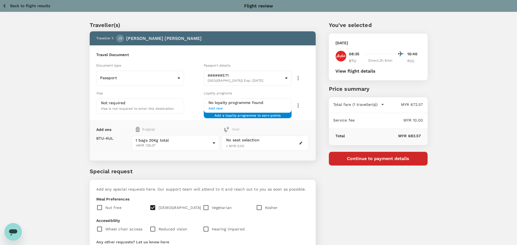
click at [388, 159] on button "Continue to payment details" at bounding box center [378, 158] width 99 height 14
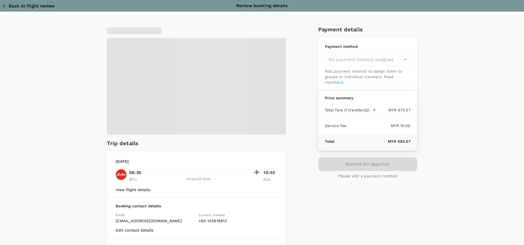
type input "9e254831-a140-43d4-90d9-f4bdc71b84d3"
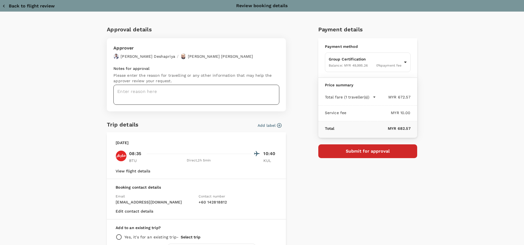
click at [128, 88] on textarea at bounding box center [196, 95] width 166 height 20
paste textarea "Dear @Muhammad Hariz Bin Abdul Rahman, Requesting your approval for the flight …"
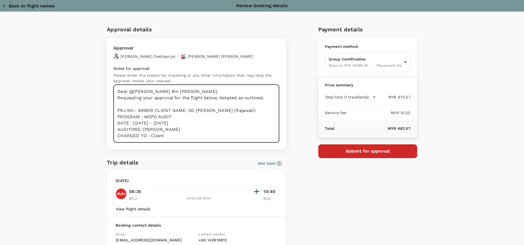
click at [195, 132] on textarea "Dear @Muhammad Hariz Bin Abdul Rahman, Requesting your approval for the flight …" at bounding box center [196, 114] width 166 height 58
drag, startPoint x: 164, startPoint y: 129, endPoint x: 140, endPoint y: 129, distance: 24.7
click at [140, 129] on textarea "Dear @Muhammad Hariz Bin Abdul Rahman, Requesting your approval for the flight …" at bounding box center [196, 114] width 166 height 58
click at [169, 130] on textarea "Dear @Muhammad Hariz Bin Abdul Rahman, Requesting your approval for the flight …" at bounding box center [196, 114] width 166 height 58
click at [170, 135] on textarea "Dear @Muhammad Hariz Bin Abdul Rahman, Requesting your approval for the flight …" at bounding box center [196, 114] width 166 height 58
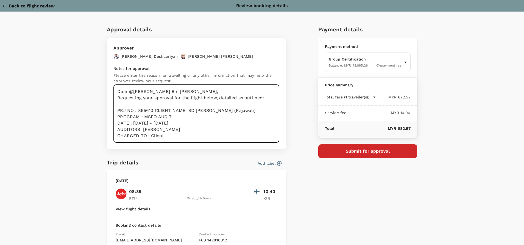
click at [177, 134] on textarea "Dear @Muhammad Hariz Bin Abdul Rahman, Requesting your approval for the flight …" at bounding box center [196, 114] width 166 height 58
click at [189, 125] on textarea "Dear @Muhammad Hariz Bin Abdul Rahman, Requesting your approval for the flight …" at bounding box center [196, 114] width 166 height 58
click at [195, 136] on textarea "Dear @Muhammad Hariz Bin Abdul Rahman, Requesting your approval for the flight …" at bounding box center [196, 114] width 166 height 58
type textarea "Dear @Muhammad Hariz Bin Abdul Rahman, Requesting your approval for the flight …"
click at [369, 154] on button "Submit for approval" at bounding box center [367, 151] width 99 height 14
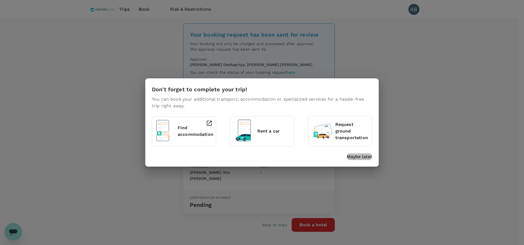
click at [368, 158] on p "Maybe later" at bounding box center [359, 156] width 25 height 7
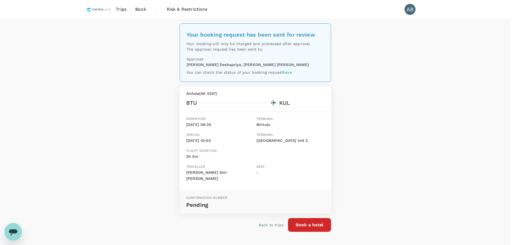
click at [441, 138] on div "Your booking request has been sent for review Your booking will only be charged…" at bounding box center [255, 134] width 511 height 230
